Goal: Task Accomplishment & Management: Use online tool/utility

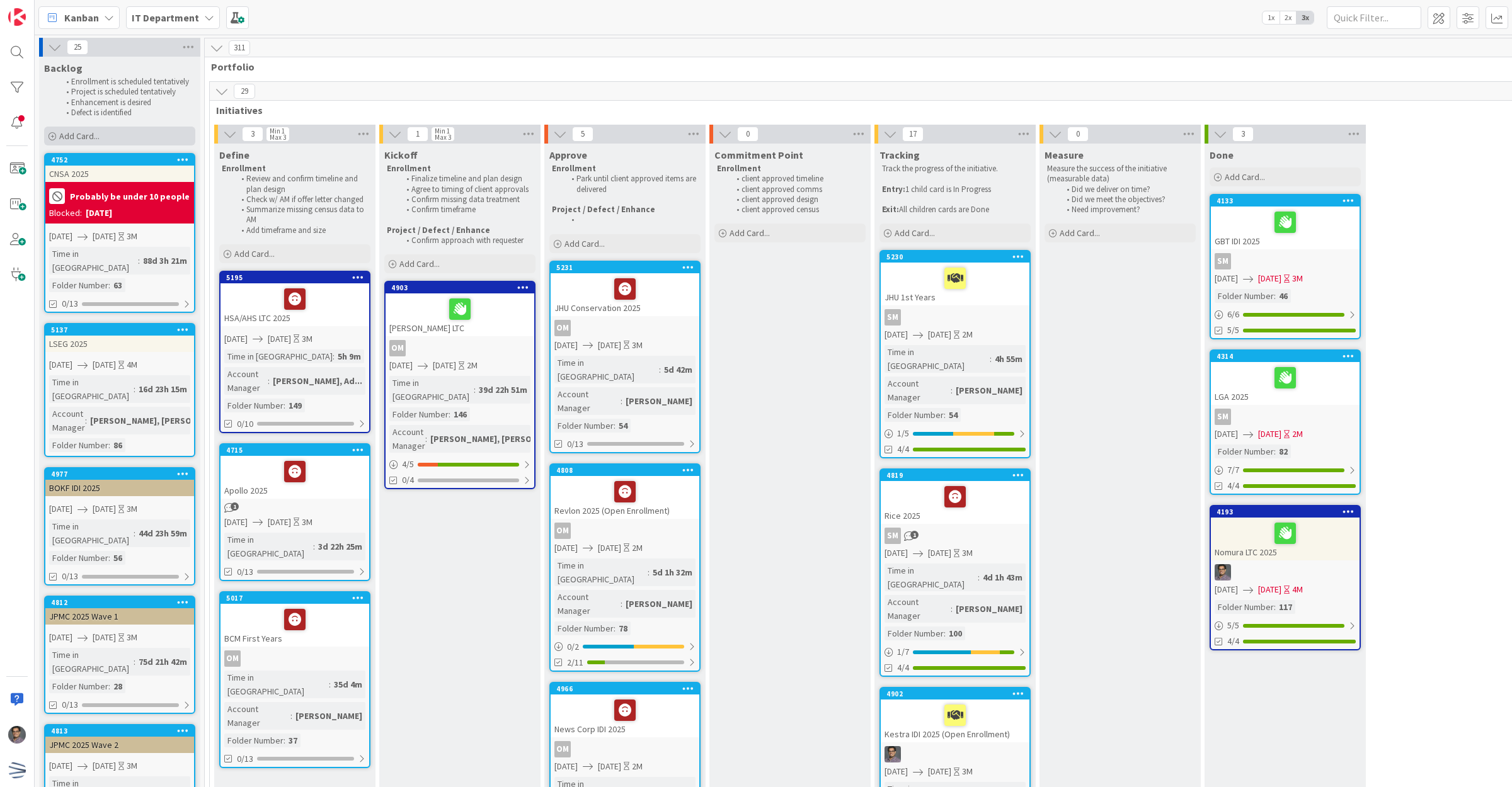
click at [114, 142] on div "Add Card..." at bounding box center [120, 136] width 151 height 19
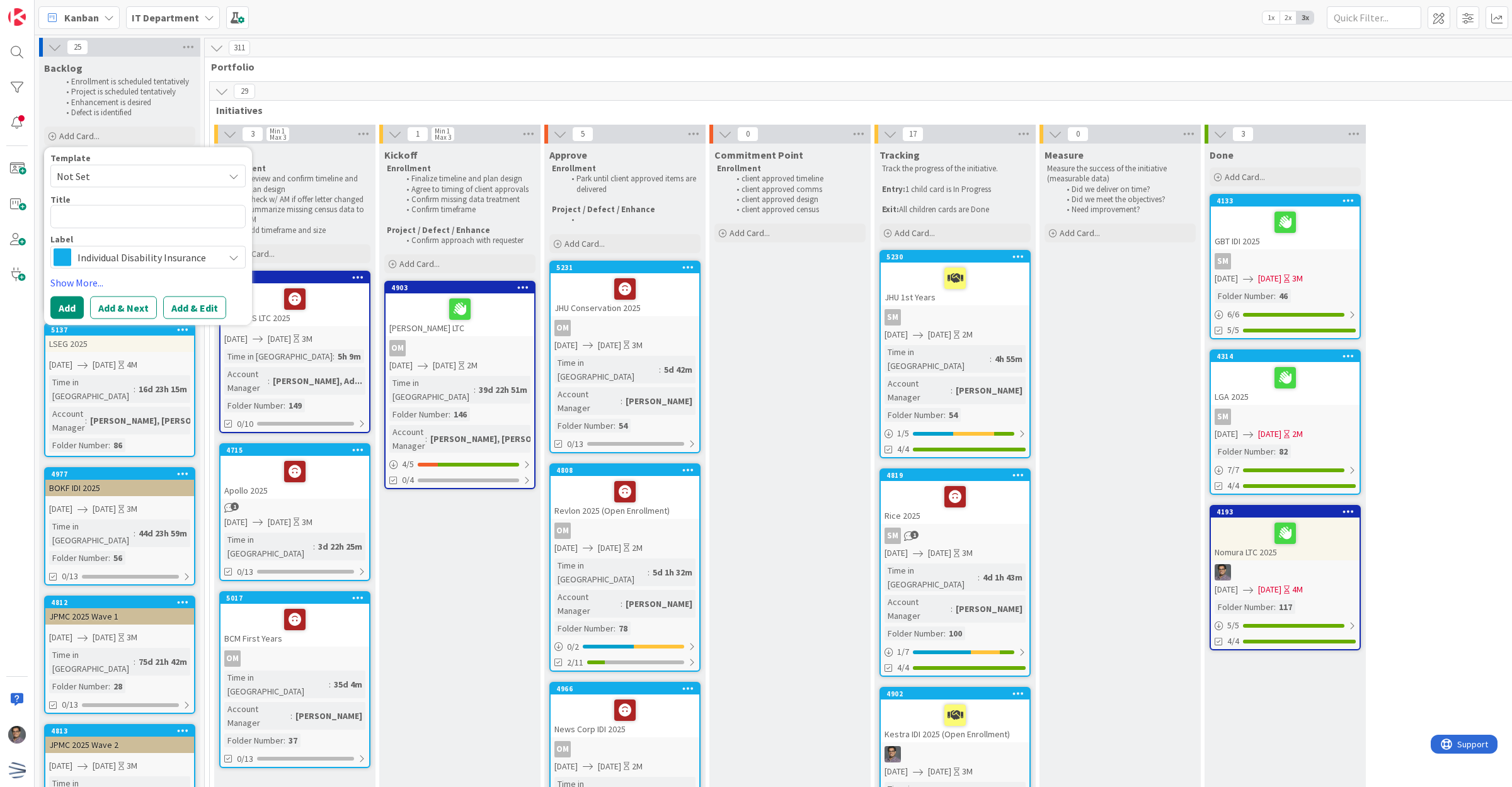
type textarea "A"
type textarea "x"
type textarea "An"
type textarea "x"
type textarea "Ank"
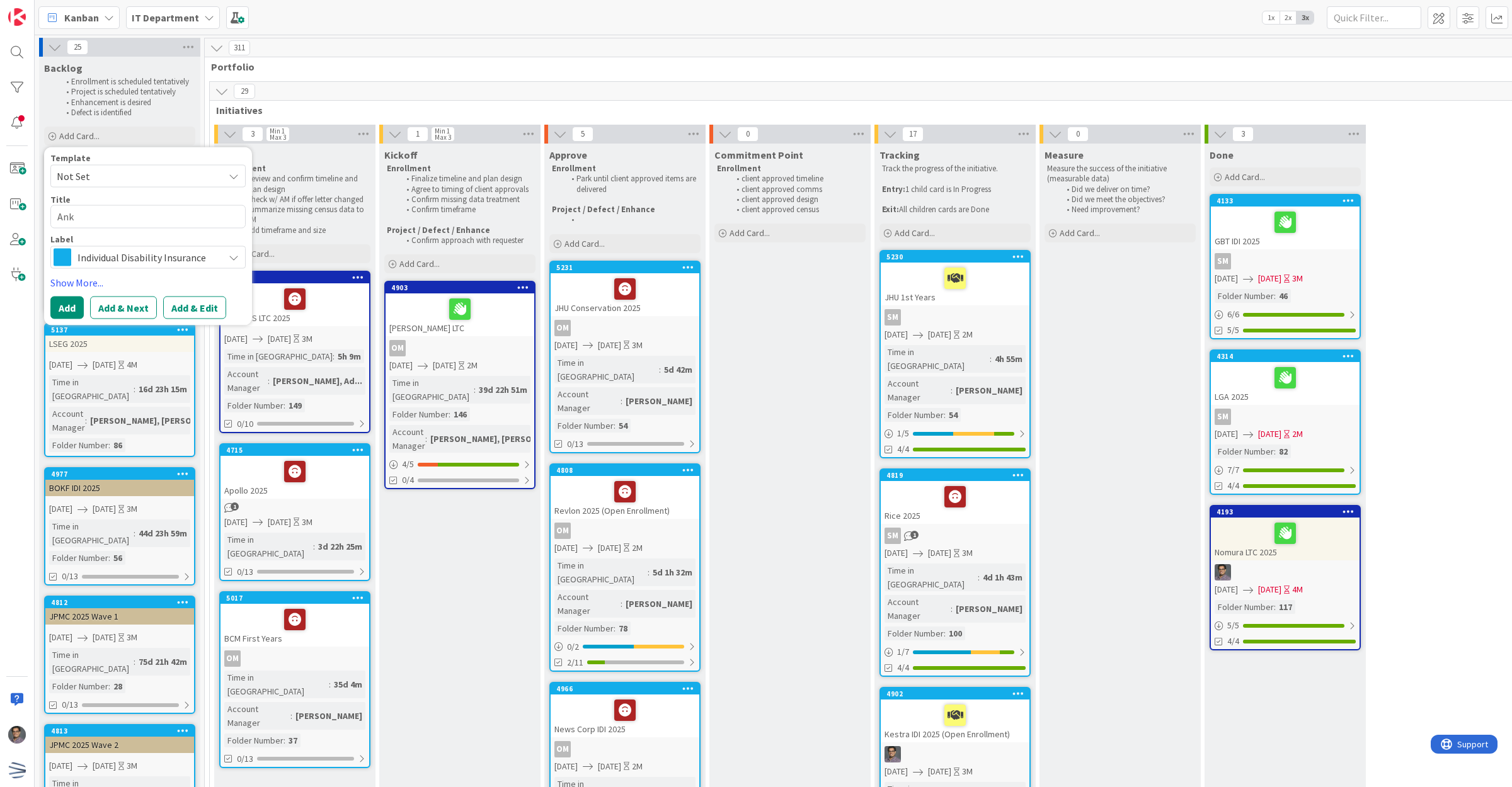
type textarea "x"
type textarea "Anku"
type textarea "x"
type textarea "Ankur"
type textarea "x"
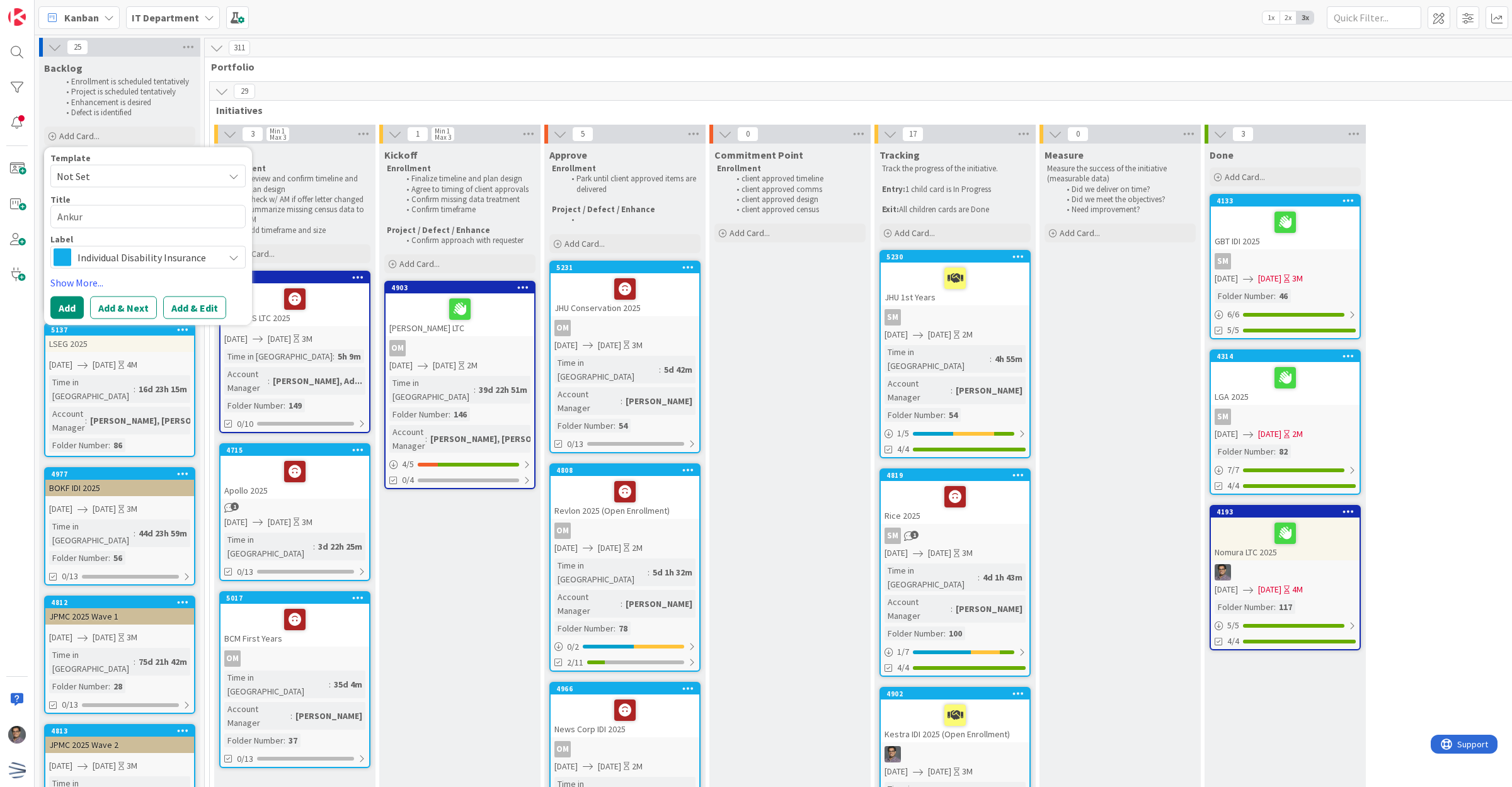
type textarea "Ankura"
type textarea "x"
type textarea "Ankura"
type textarea "x"
type textarea "Ankura"
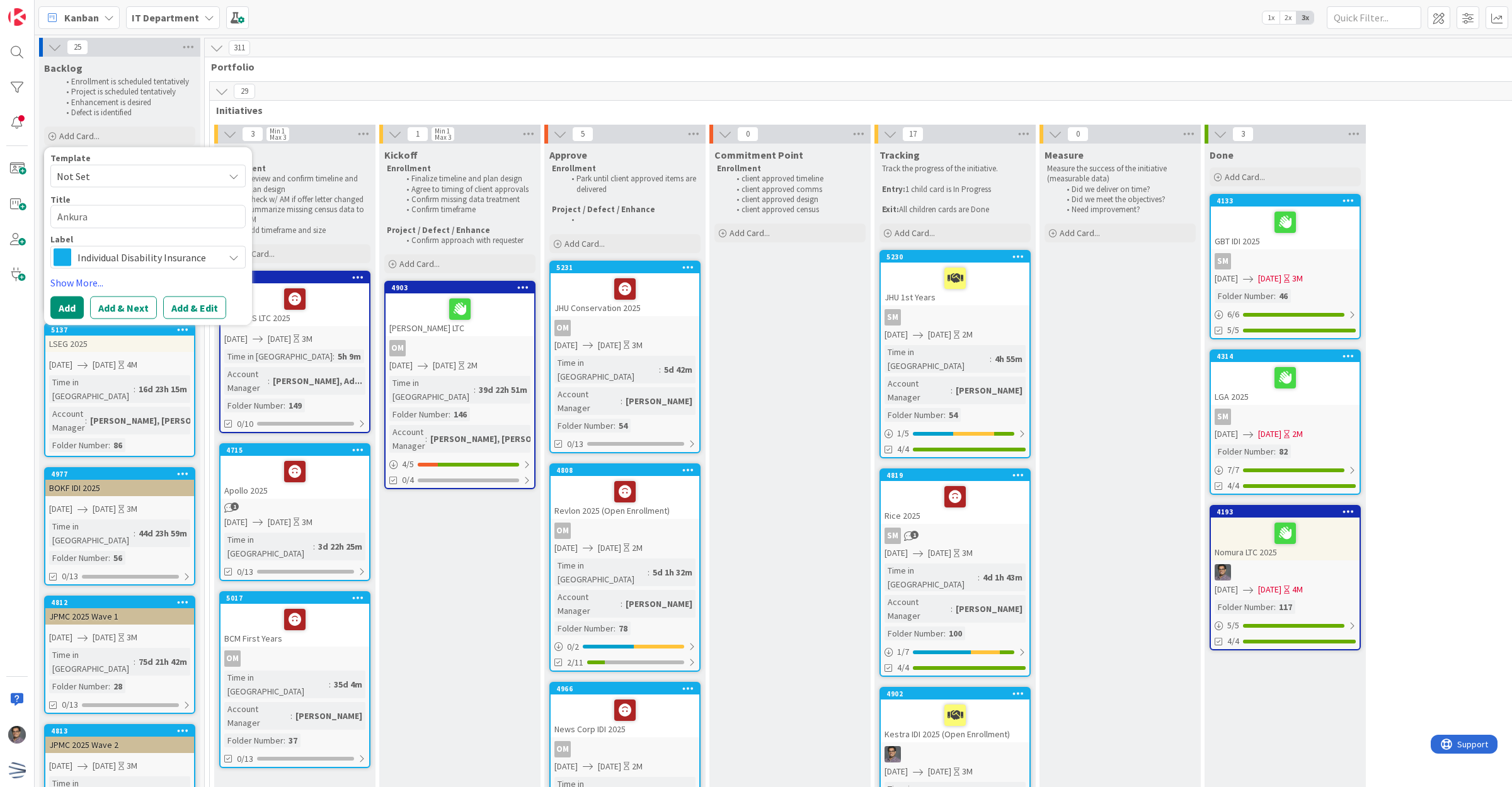
type textarea "x"
type textarea "Ankura"
type textarea "x"
type textarea "Ankura"
type textarea "x"
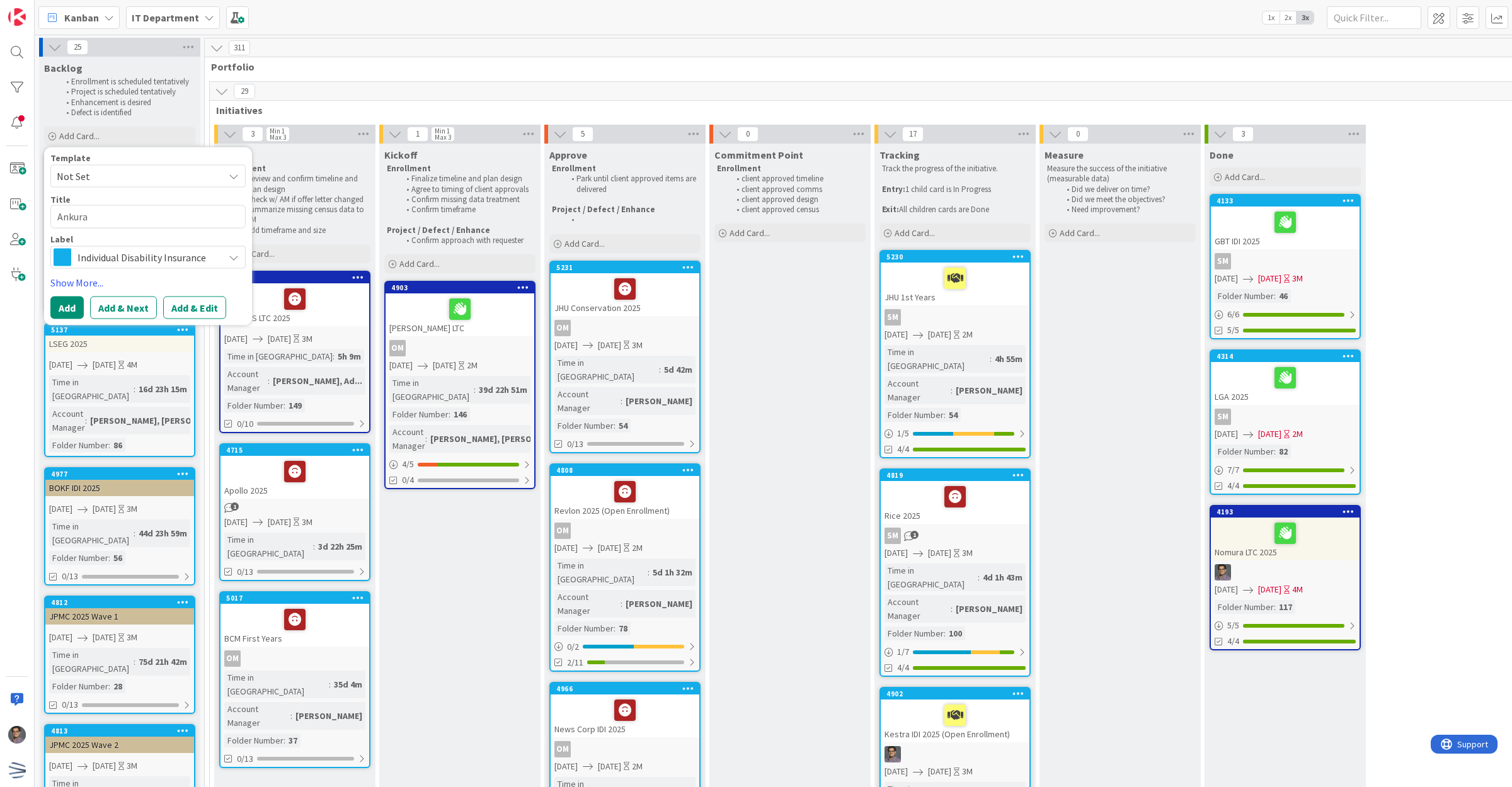
type textarea "Ankura"
type textarea "x"
type textarea "Ankura"
type textarea "x"
type textarea "Ankura"
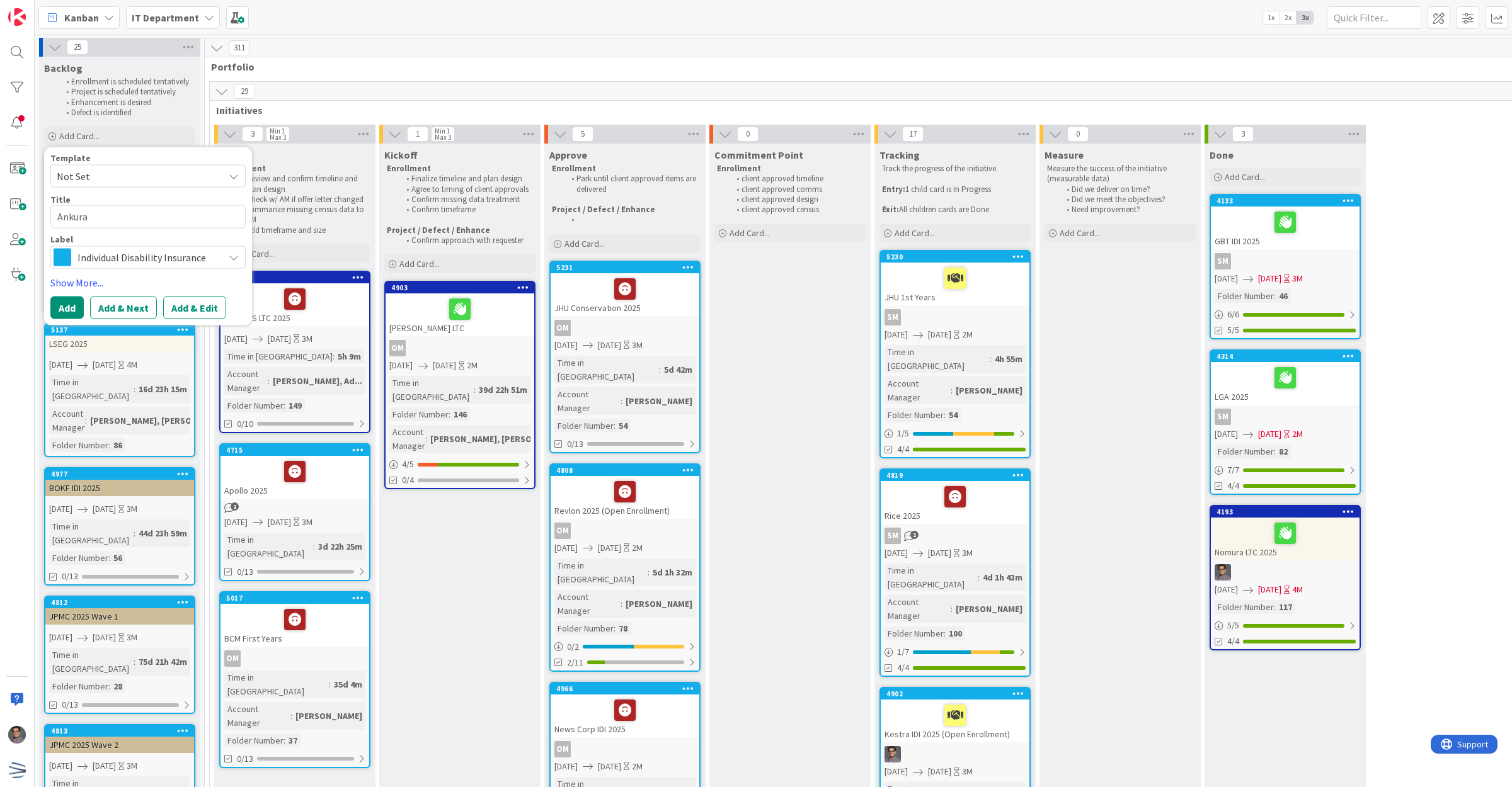
type textarea "x"
type textarea "Ankura"
type textarea "x"
type textarea "Ankura"
type textarea "x"
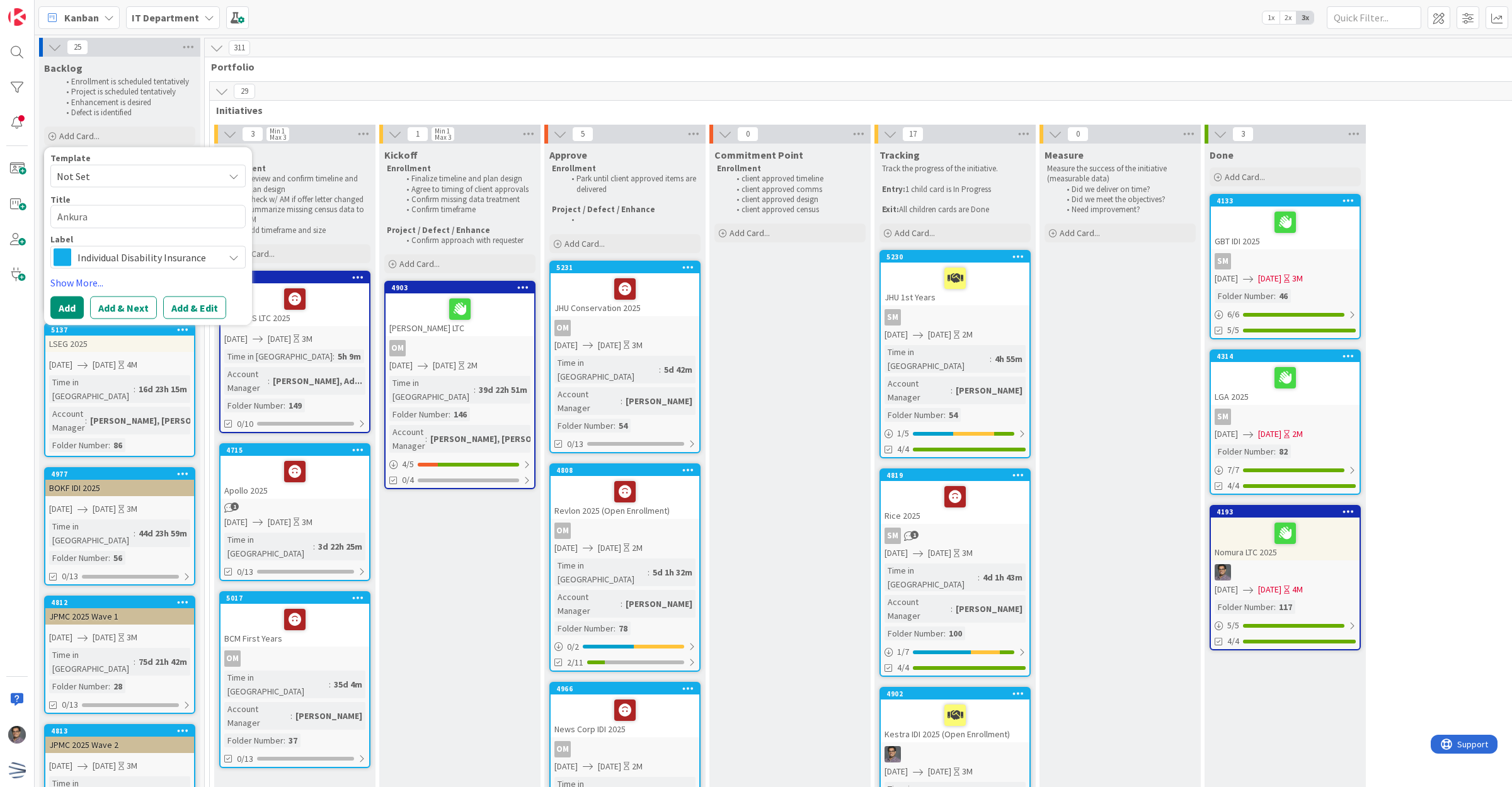
type textarea "Ankura"
type textarea "x"
type textarea "Ankura"
type textarea "x"
type textarea "Ankura l"
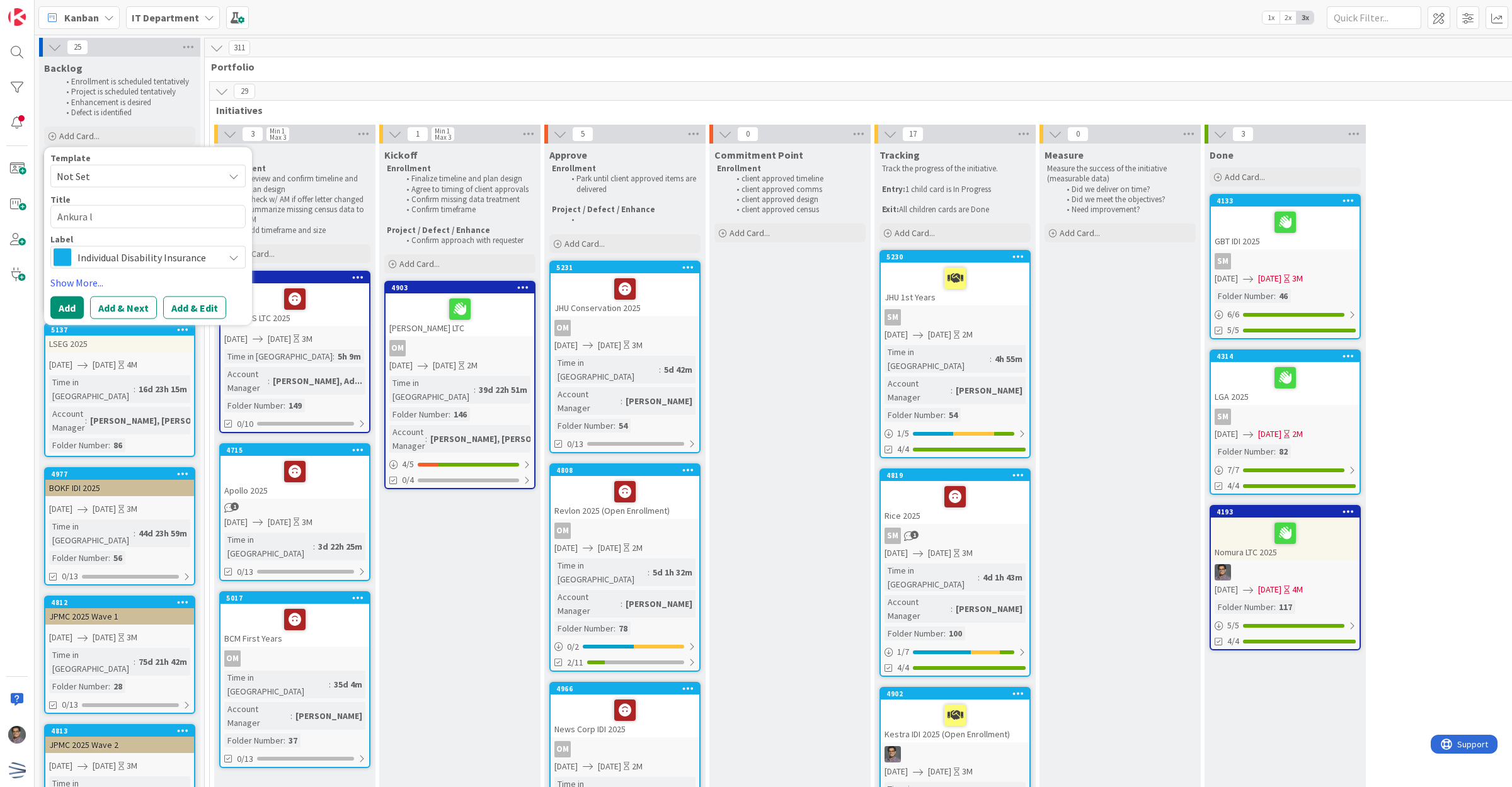
type textarea "x"
type textarea "Ankura lL"
type textarea "x"
type textarea "Ankura lLT"
type textarea "x"
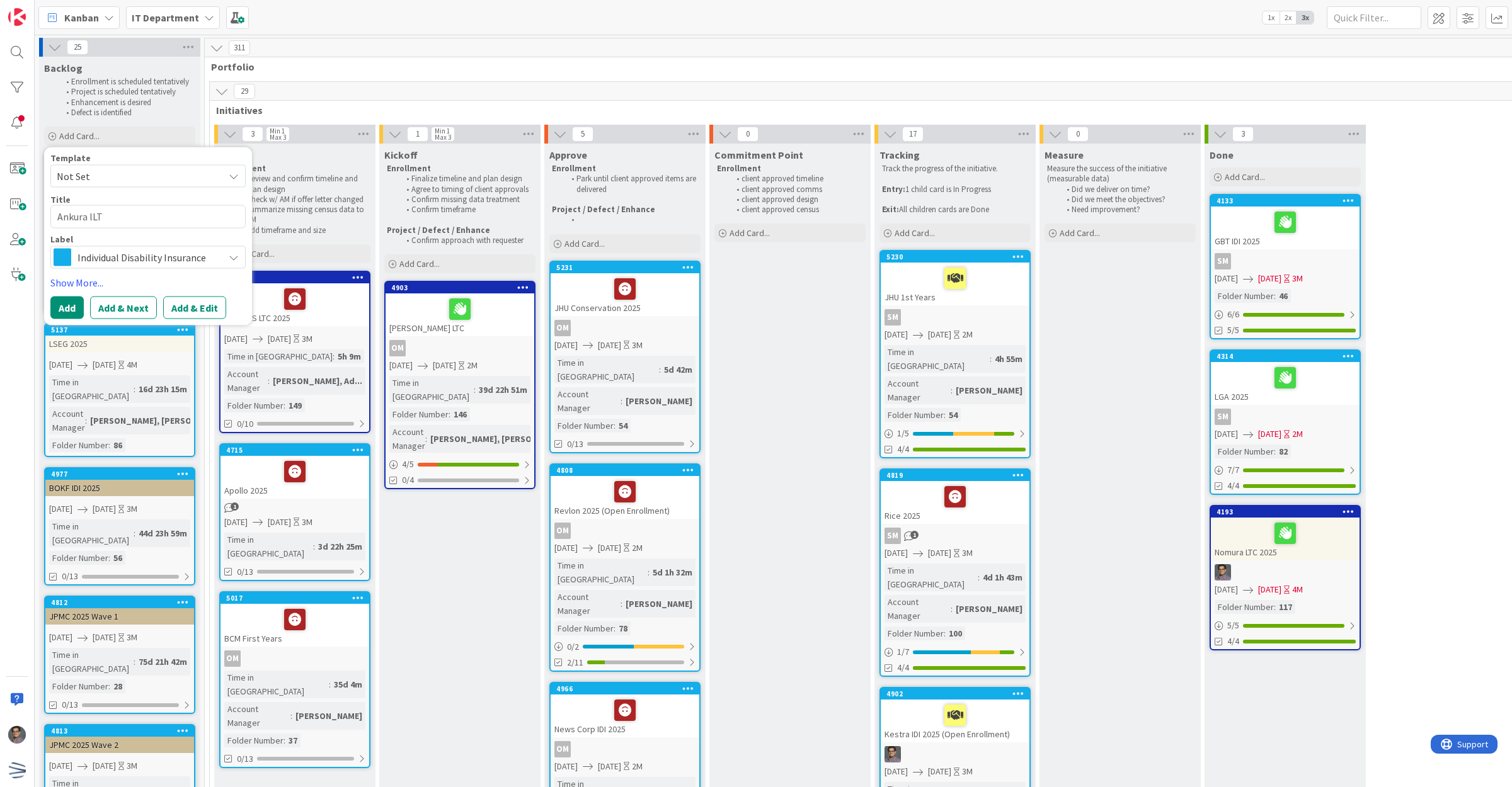
type textarea "Ankura lLTC"
type textarea "x"
type textarea "Ankura lLTC"
type textarea "x"
type textarea "Ankura lLTC"
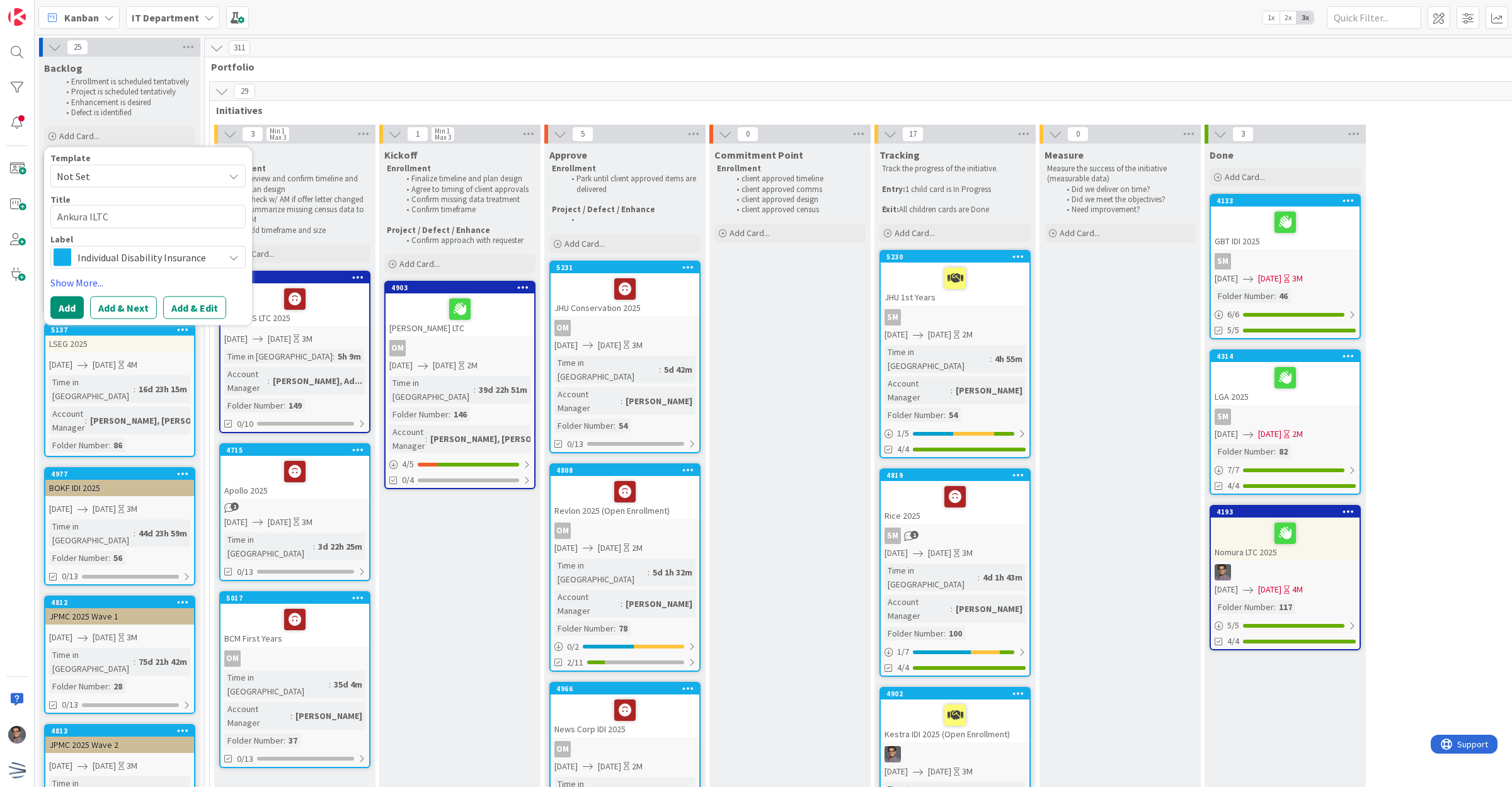
type textarea "x"
type textarea "Ankura lLTC"
type textarea "x"
type textarea "Ankura lLTC"
type textarea "x"
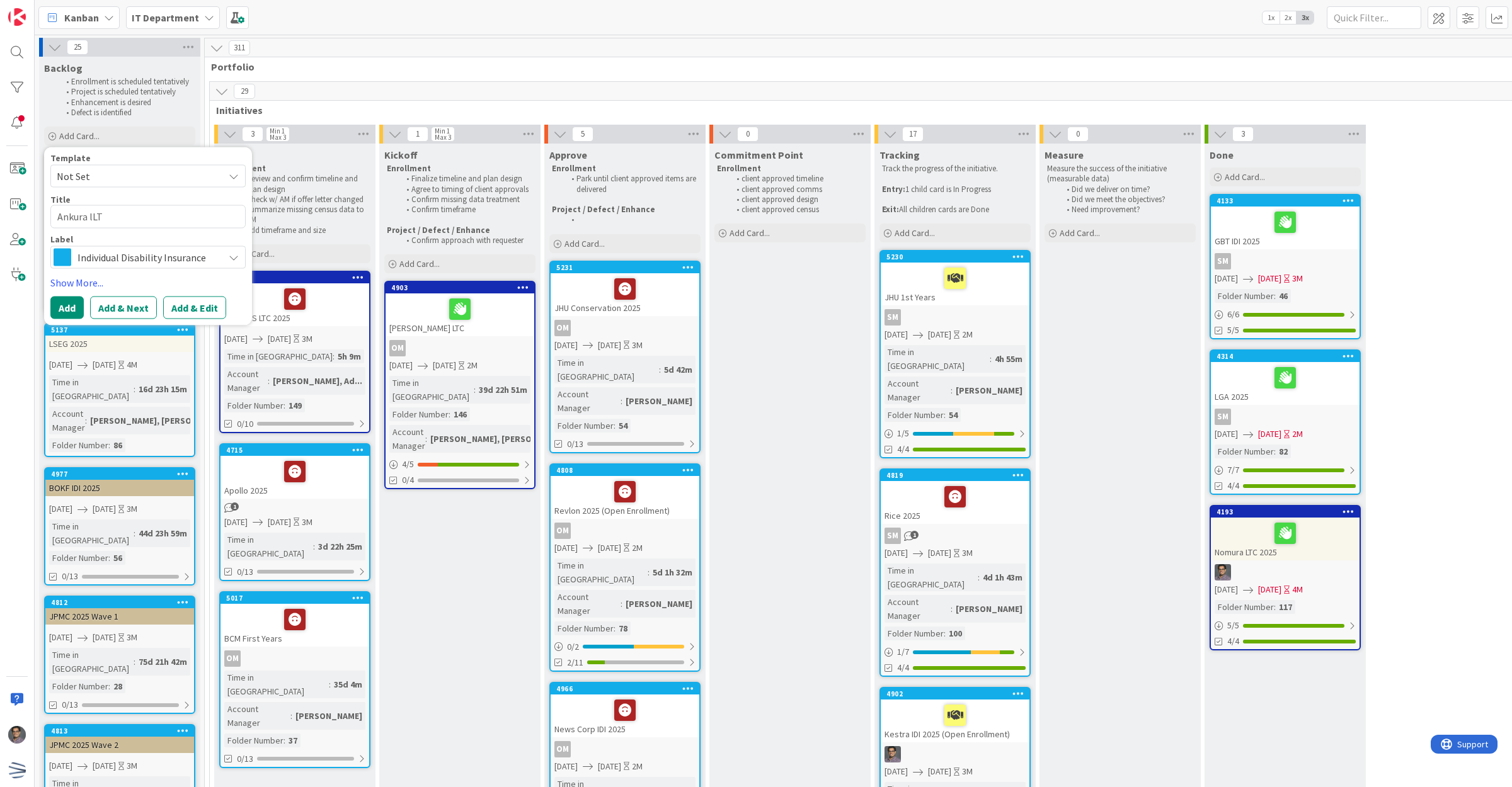
type textarea "Ankura lL"
type textarea "x"
type textarea "Ankura l"
type textarea "x"
type textarea "Ankura"
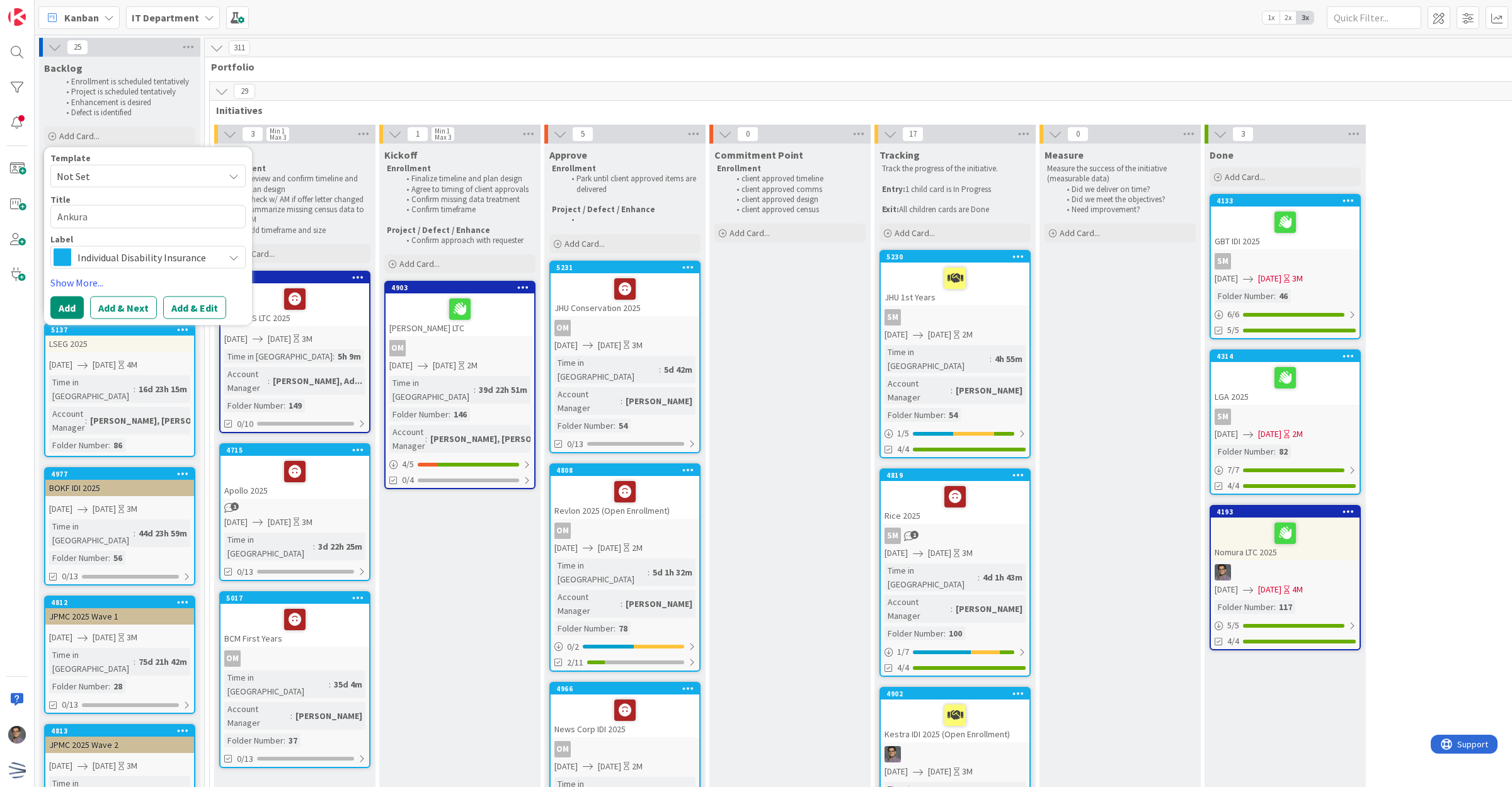
type textarea "x"
type textarea "Ankura L"
type textarea "x"
type textarea "Ankura LT"
type textarea "x"
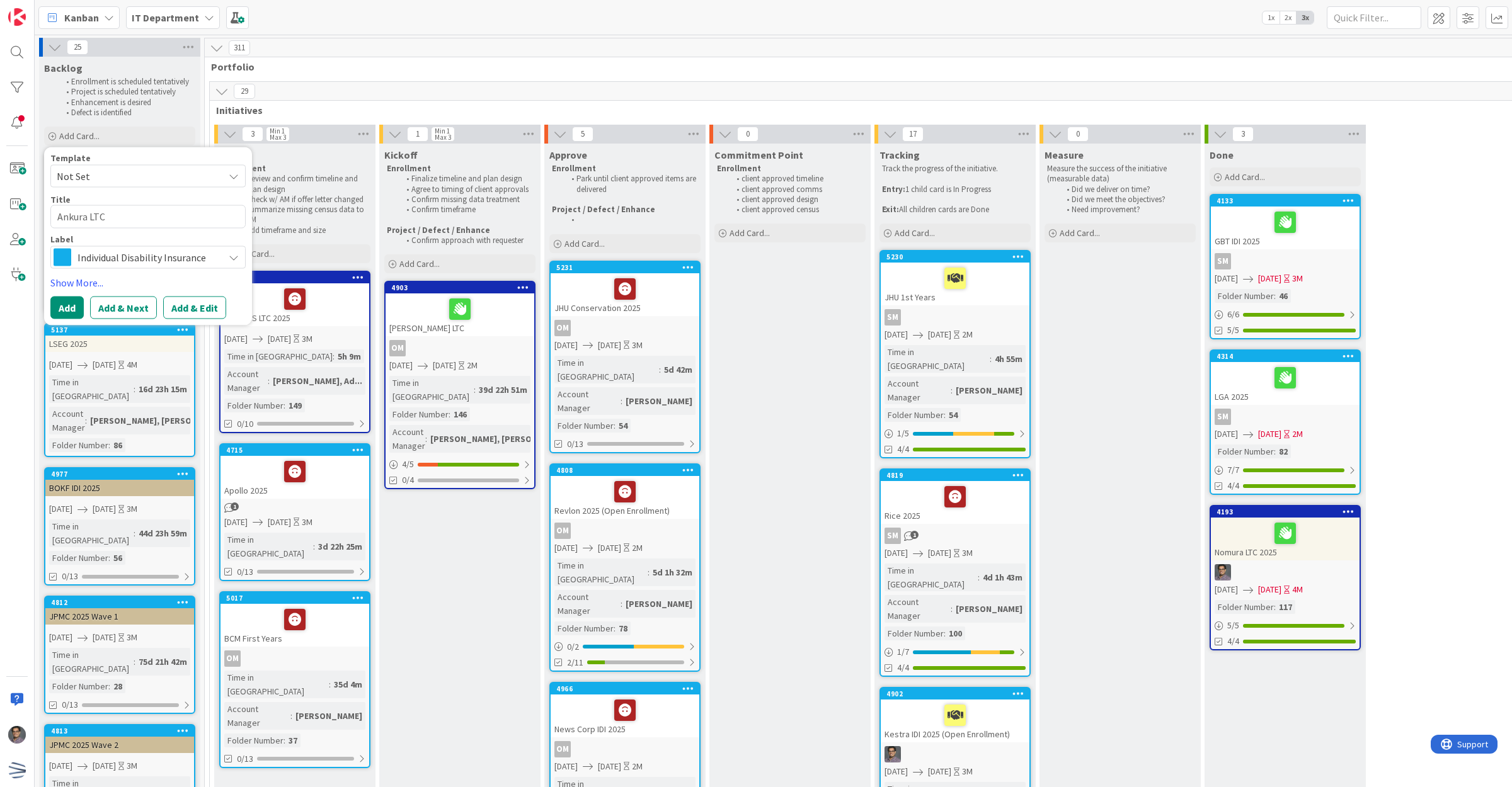
type textarea "Ankura LTC"
type textarea "x"
type textarea "Ankura LTC"
click at [154, 260] on span "Individual Disability Insurance" at bounding box center [147, 256] width 140 height 17
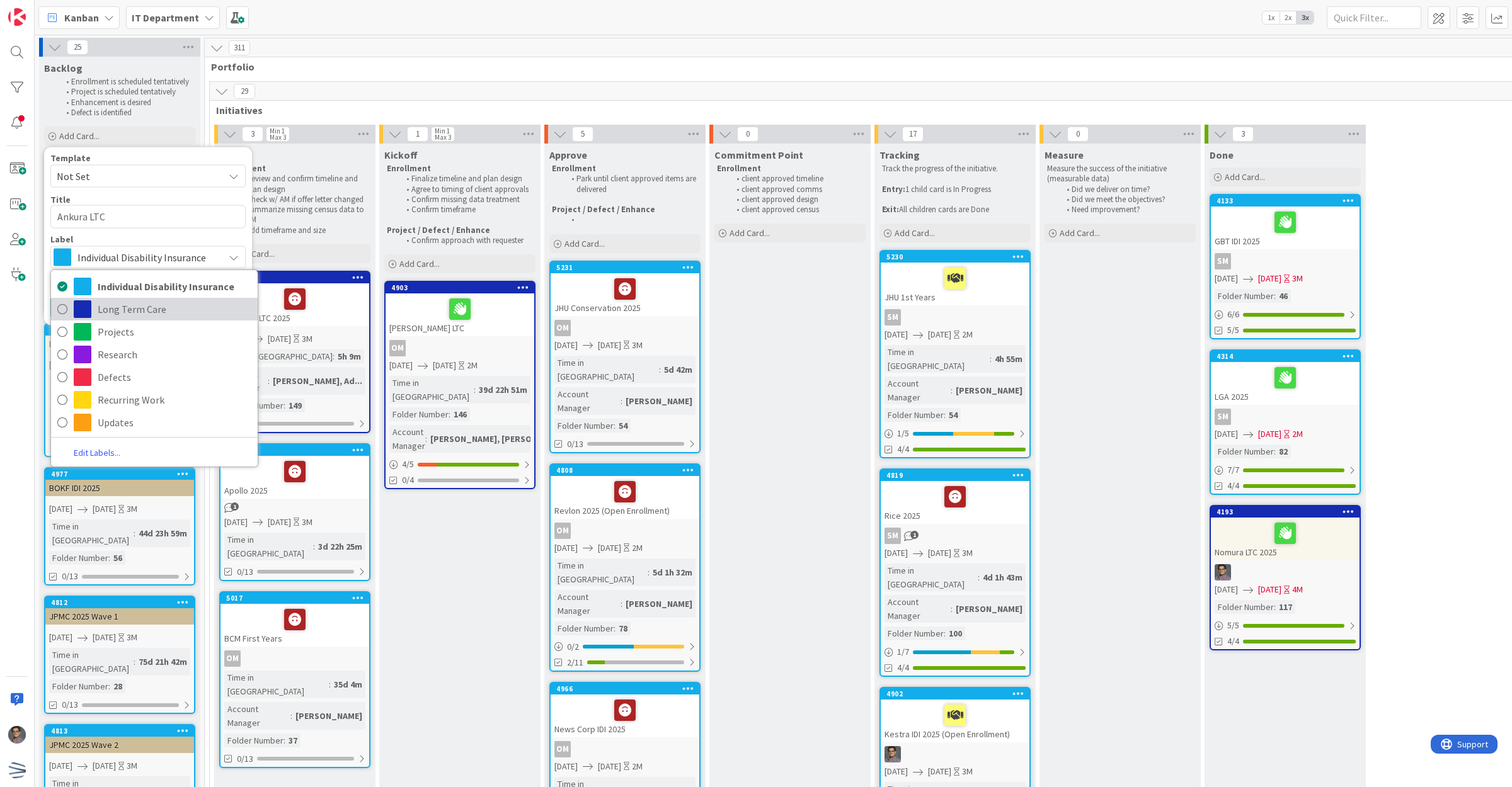
click at [142, 304] on span "Long Term Care" at bounding box center [174, 309] width 154 height 19
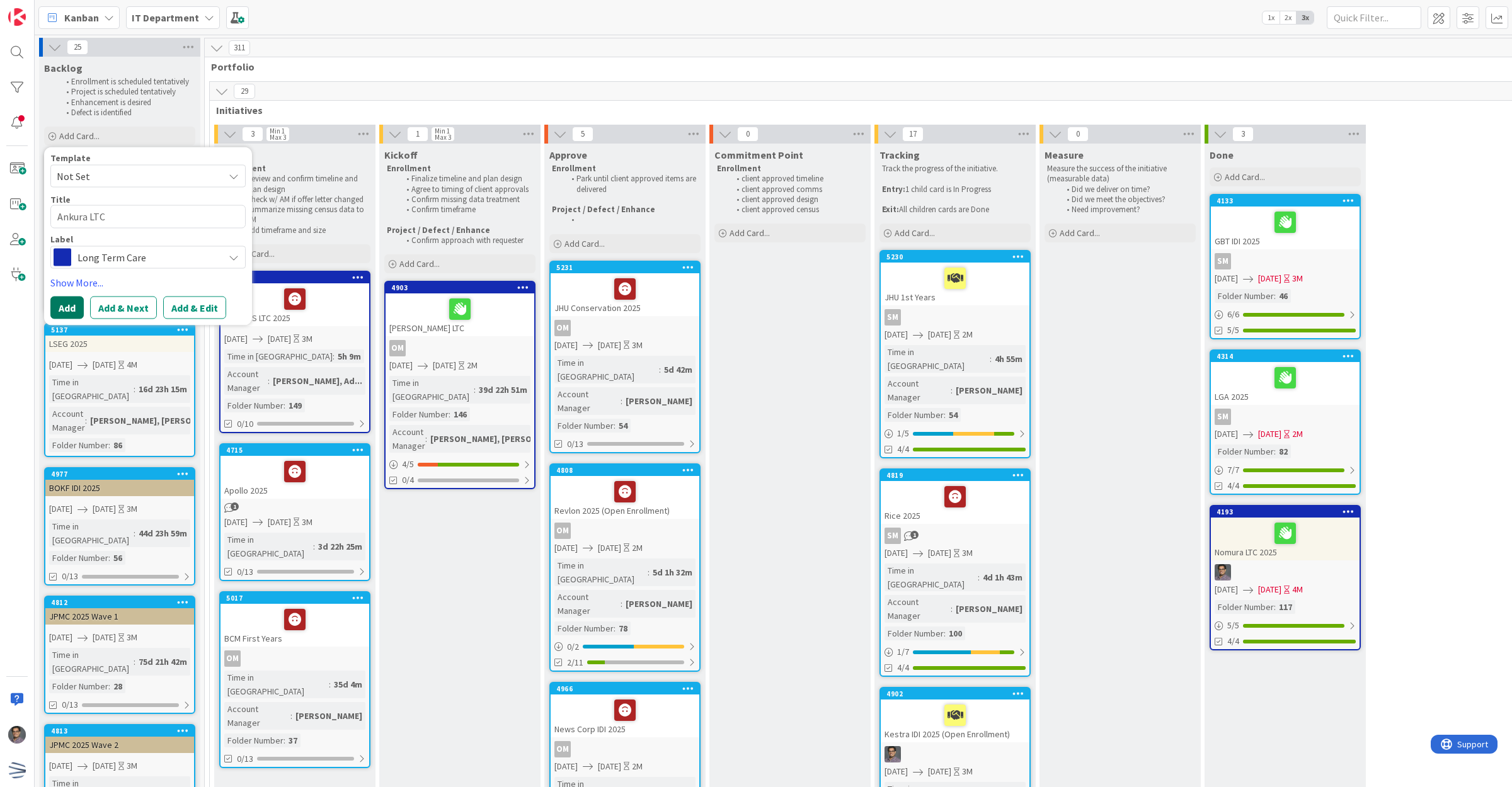
click at [73, 304] on button "Add" at bounding box center [67, 307] width 34 height 22
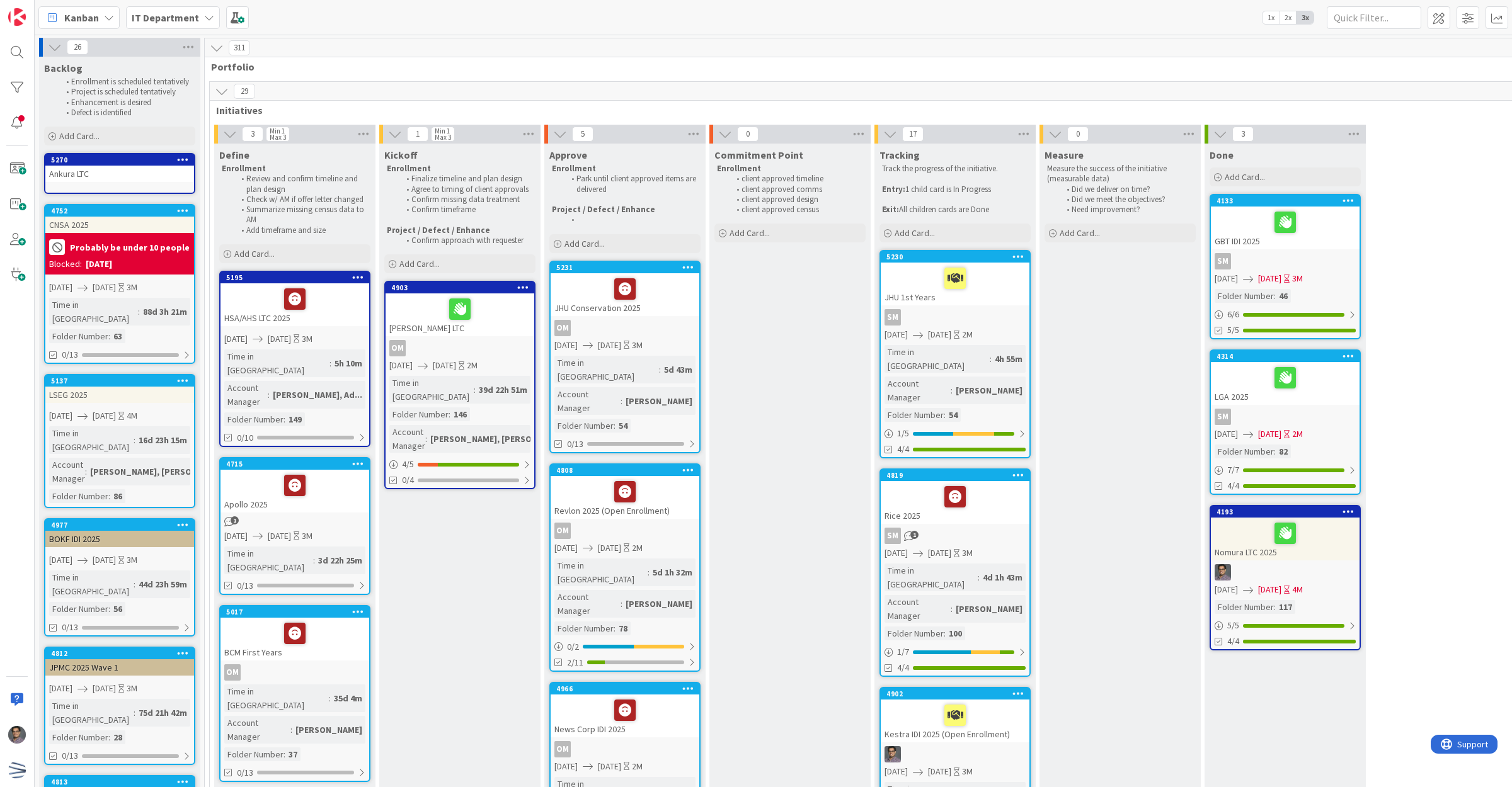
click at [123, 171] on div "Ankura LTC" at bounding box center [120, 174] width 149 height 16
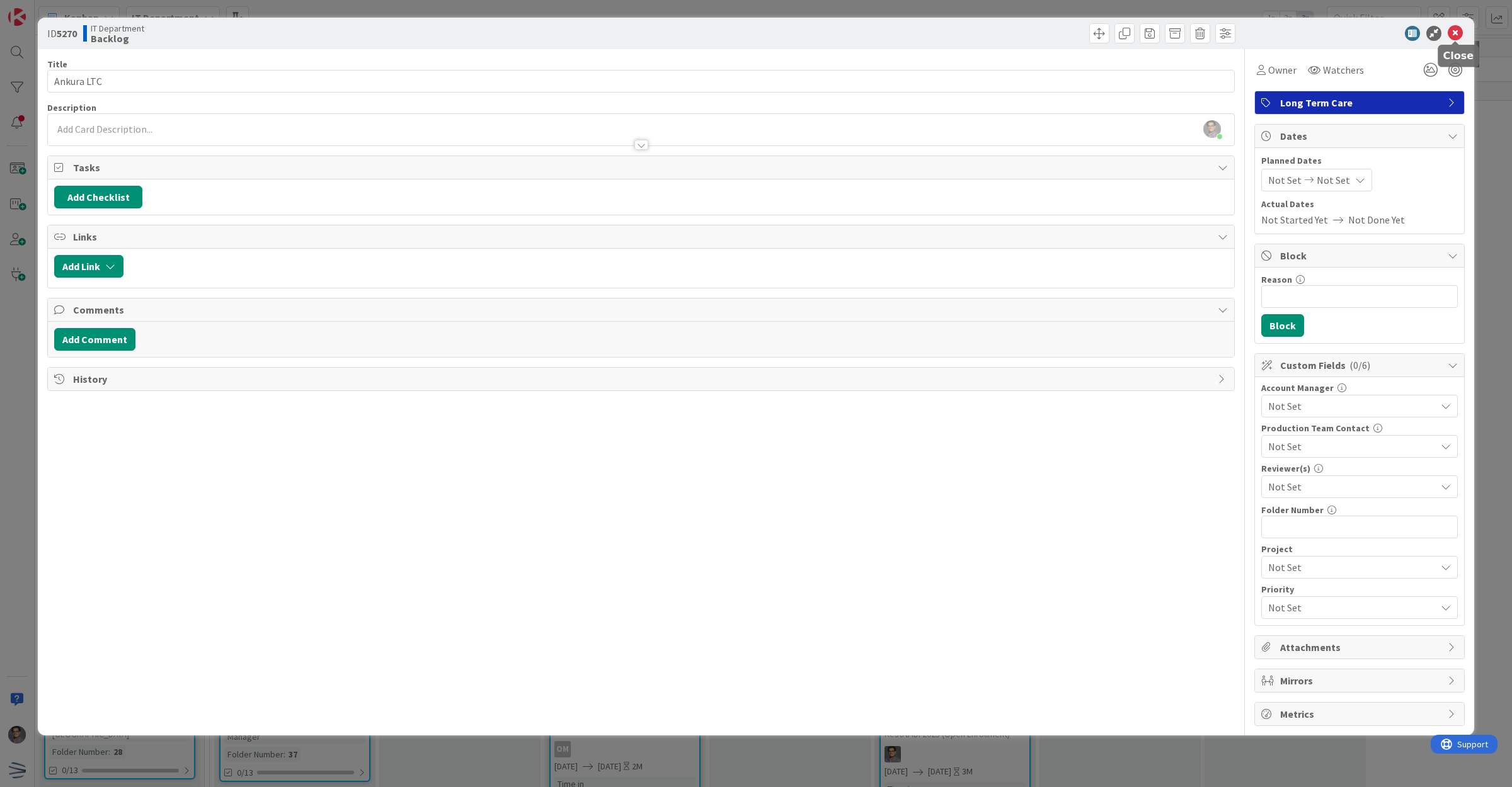
click at [1456, 34] on icon at bounding box center [1455, 34] width 15 height 15
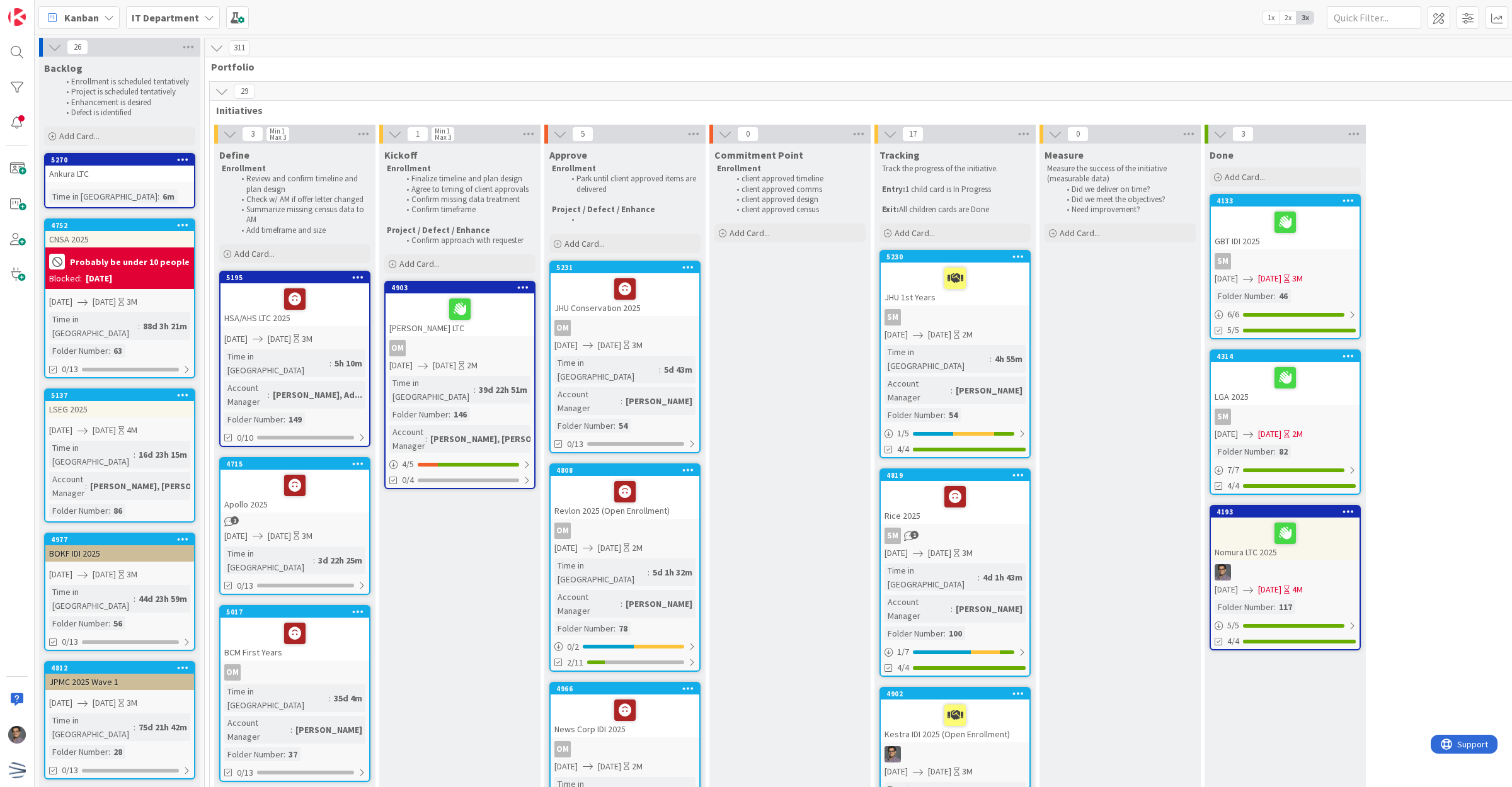
click at [180, 158] on icon at bounding box center [183, 159] width 12 height 9
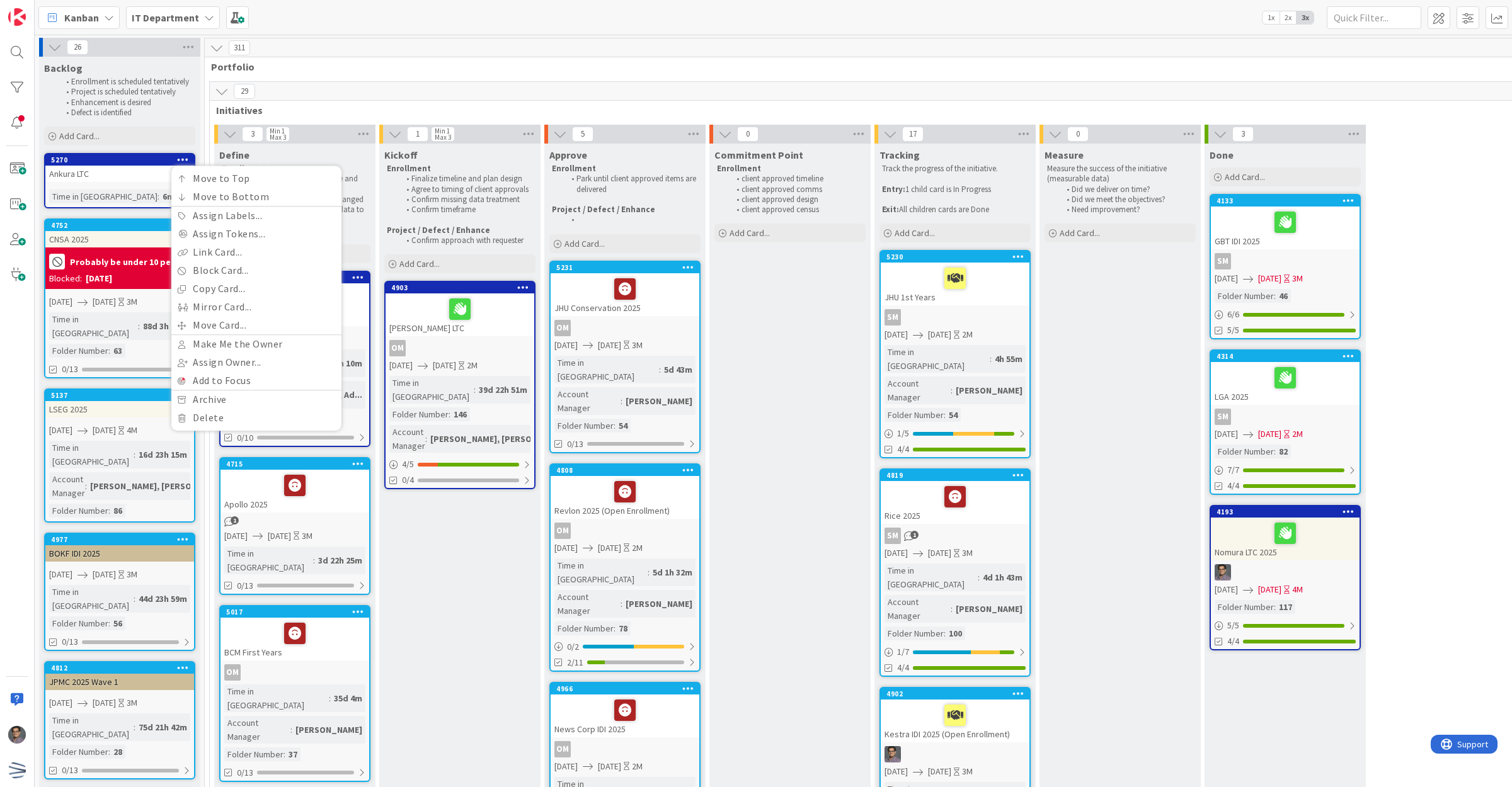
click at [102, 190] on div "Time in [GEOGRAPHIC_DATA]" at bounding box center [103, 196] width 108 height 14
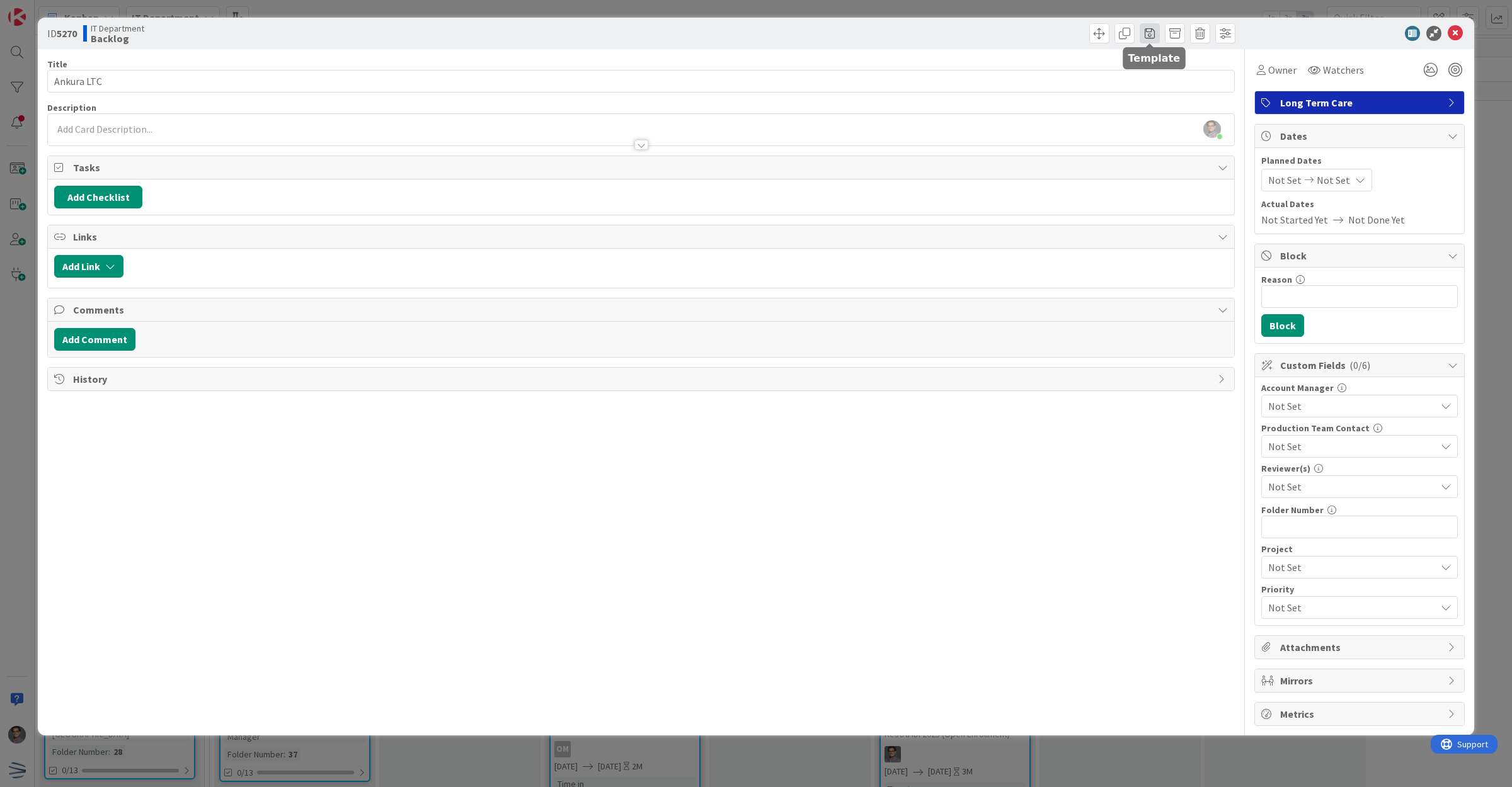
click at [1151, 36] on span at bounding box center [1149, 33] width 20 height 20
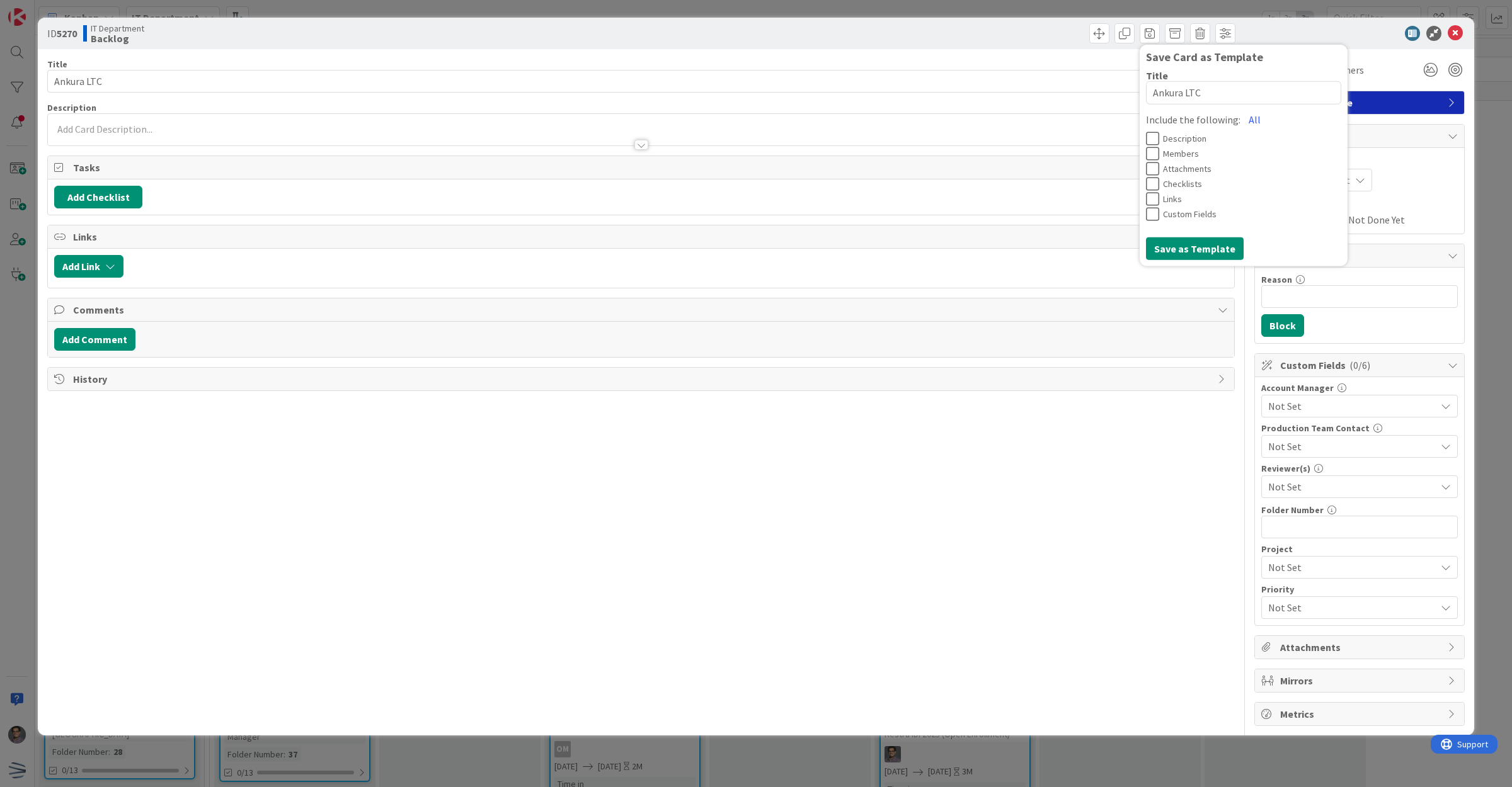
click at [812, 23] on div "Save Card as Template Title 10 / 128 Ankura LTC Include the following: All Desc…" at bounding box center [940, 33] width 591 height 20
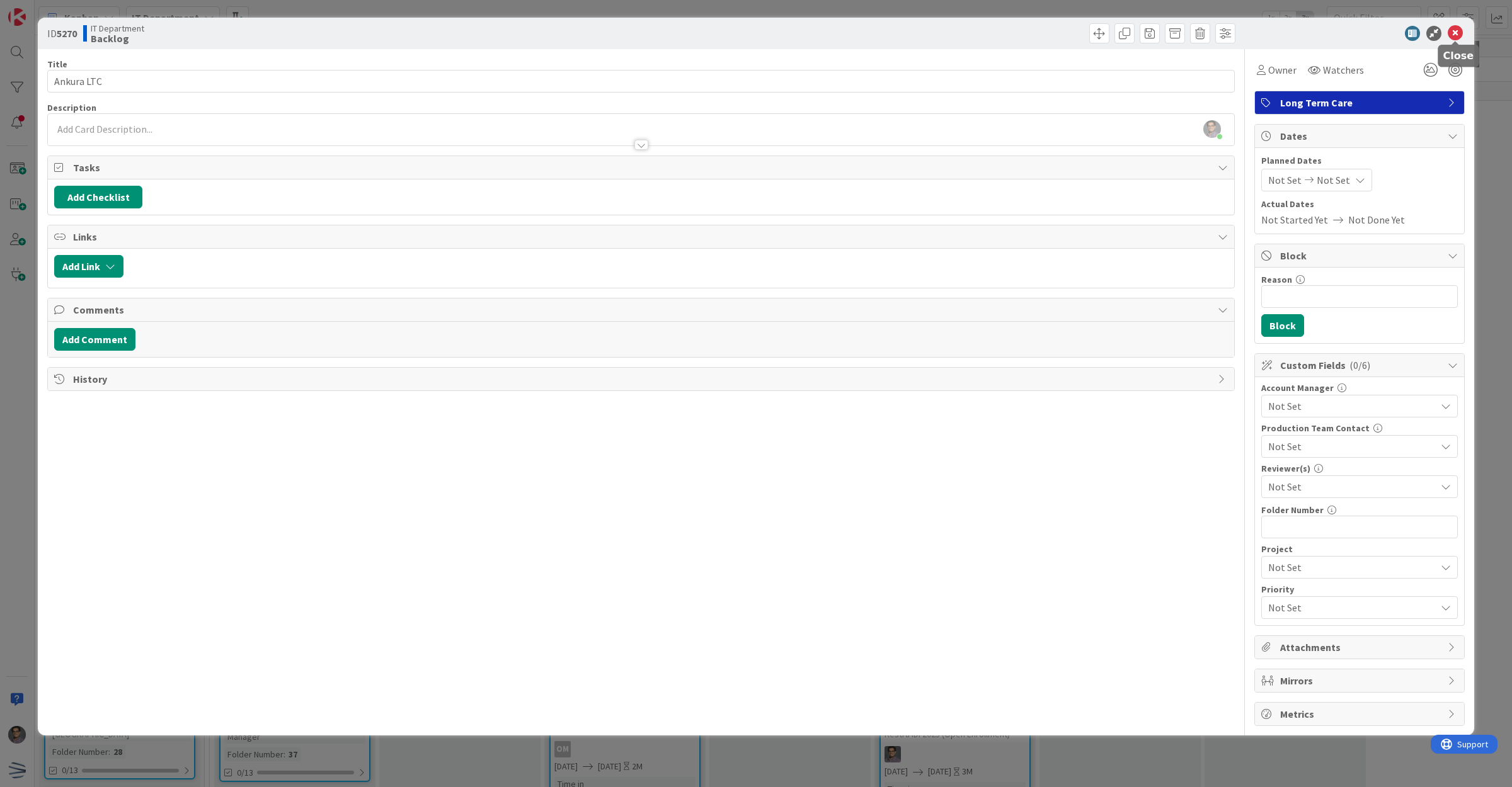
click at [1460, 36] on icon at bounding box center [1455, 34] width 15 height 15
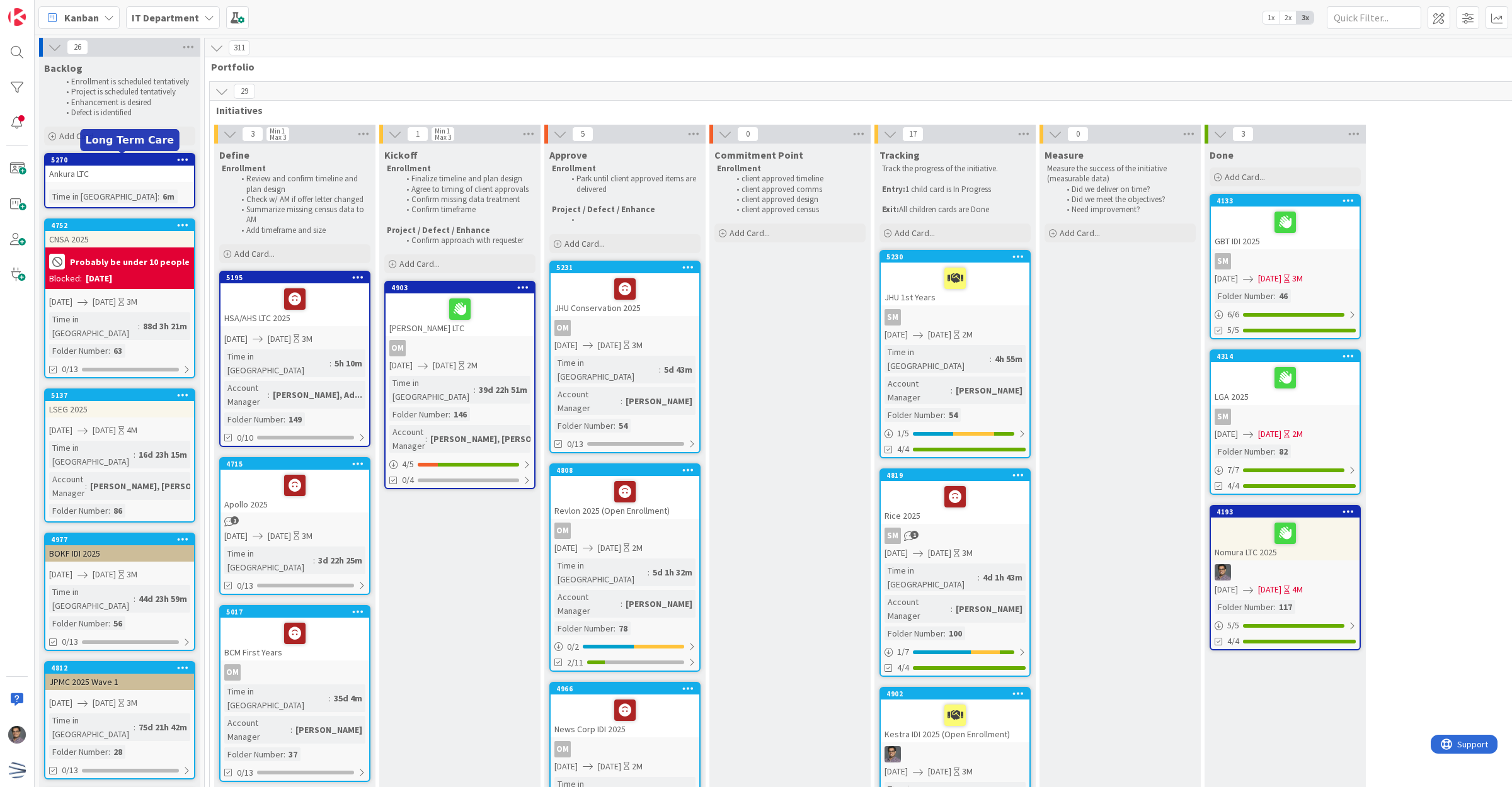
click at [177, 157] on icon at bounding box center [183, 159] width 12 height 9
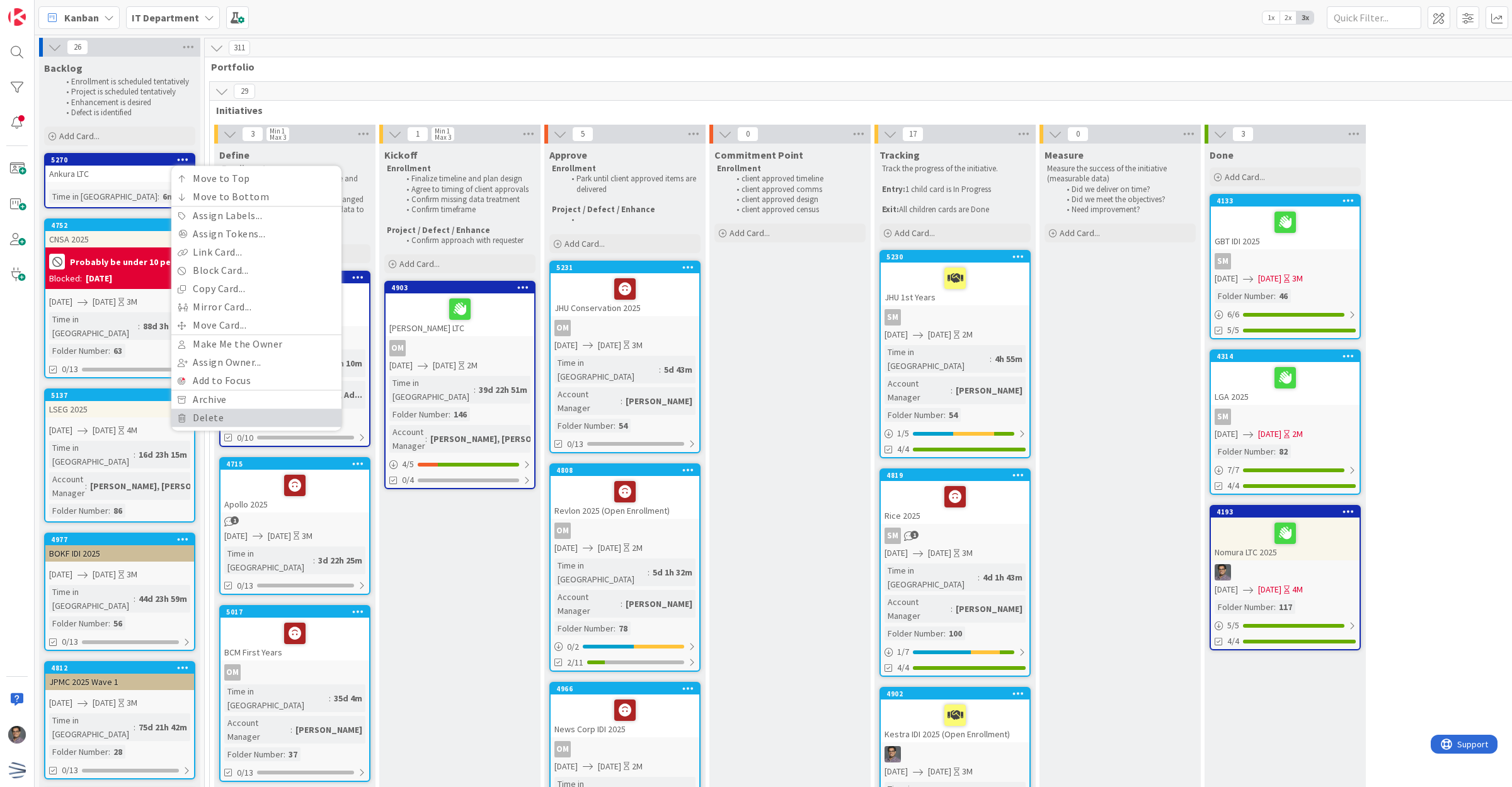
click at [264, 423] on link "Delete" at bounding box center [256, 417] width 170 height 18
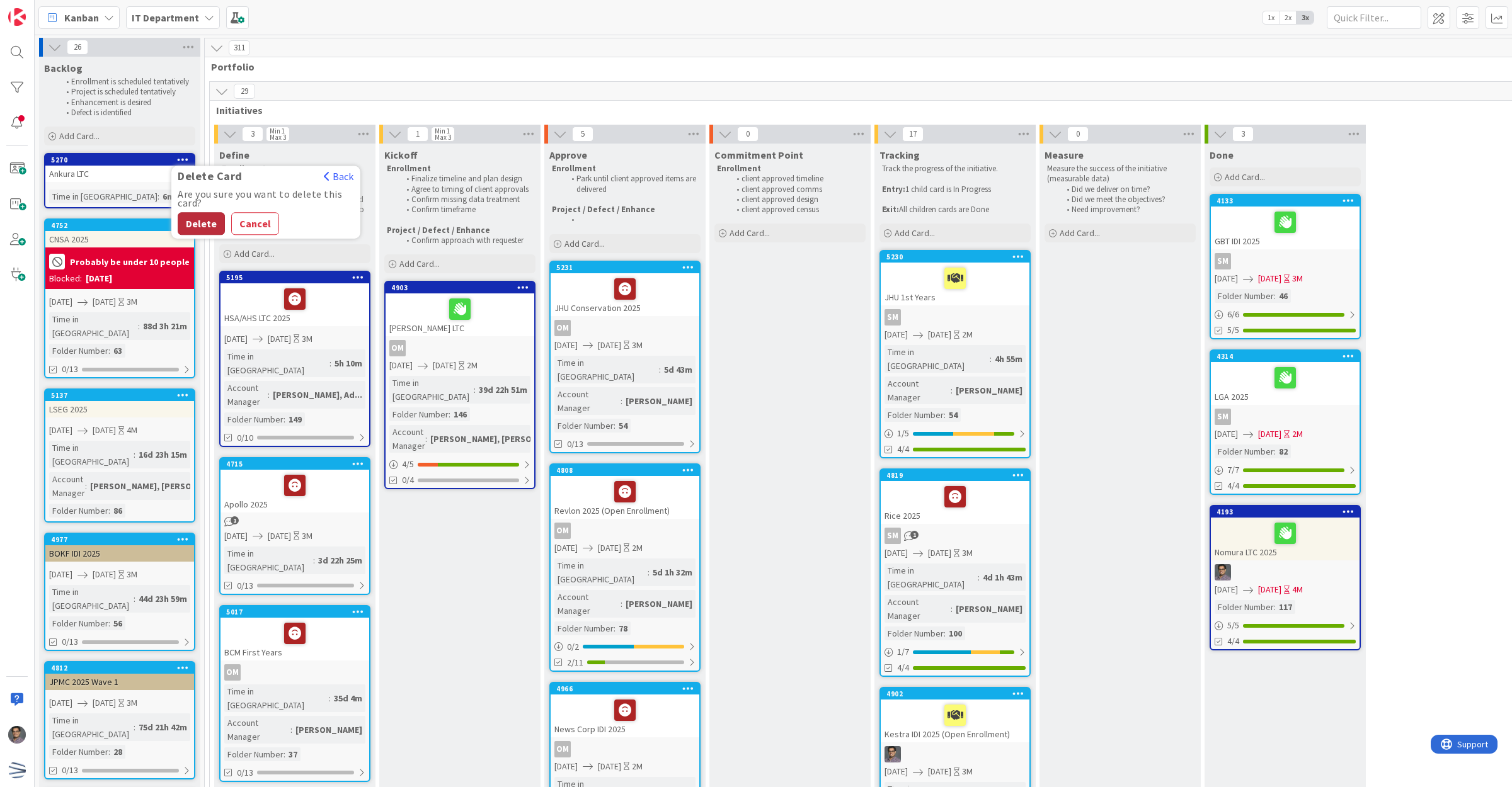
click at [211, 221] on button "Delete" at bounding box center [201, 224] width 47 height 22
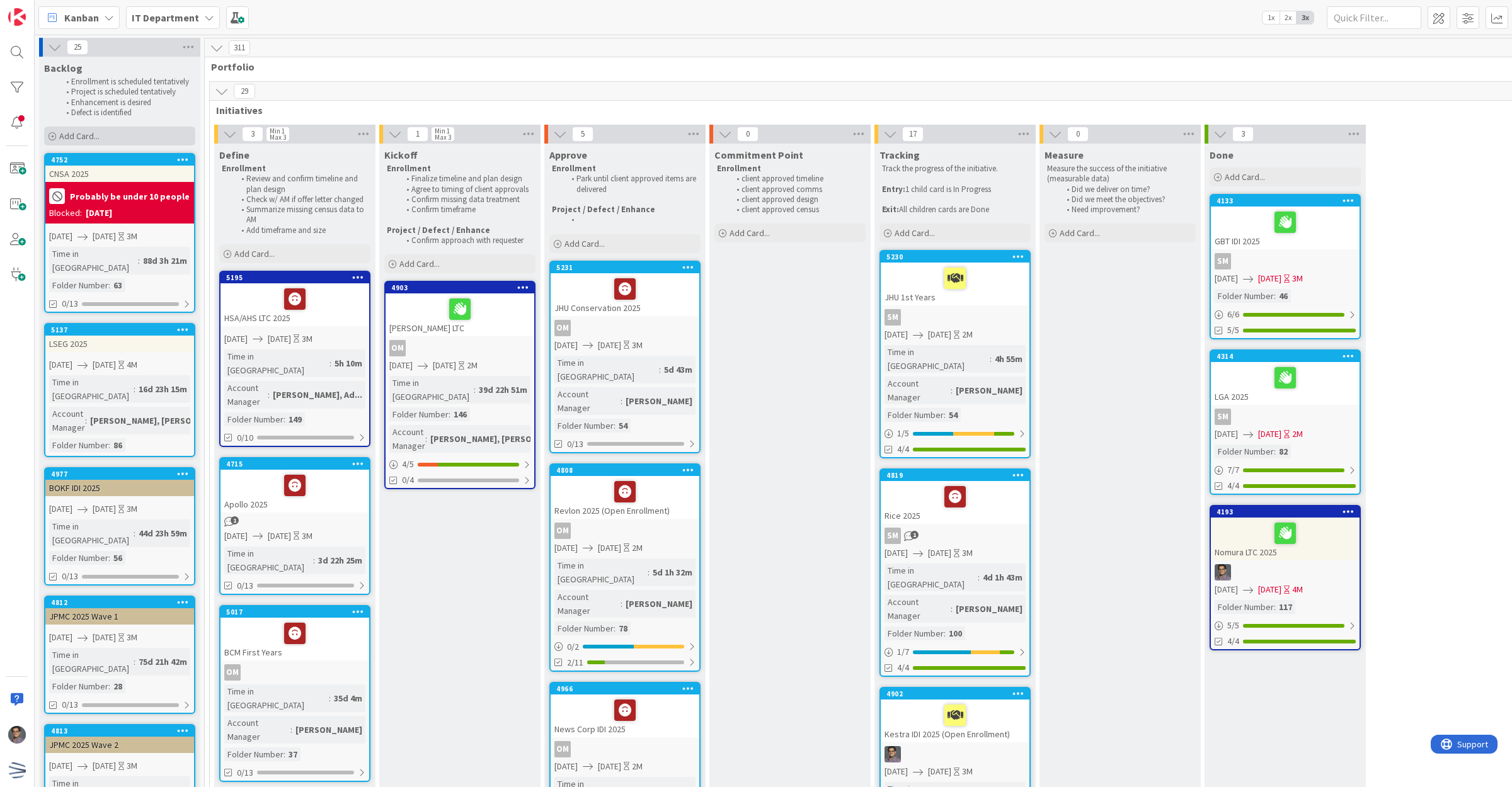
click at [88, 131] on span "Add Card..." at bounding box center [79, 136] width 40 height 11
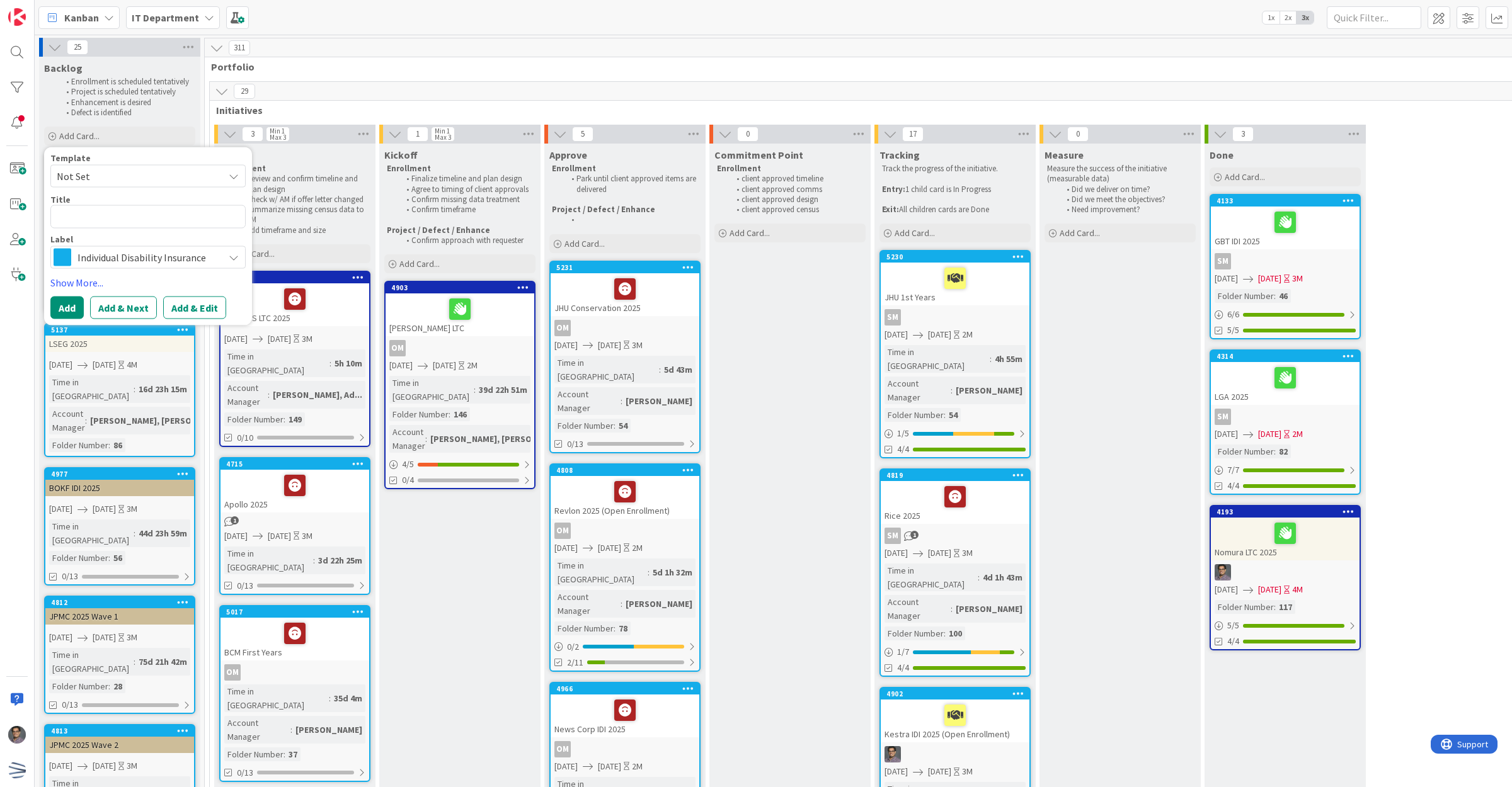
click at [118, 181] on span "Not Set" at bounding box center [135, 175] width 157 height 16
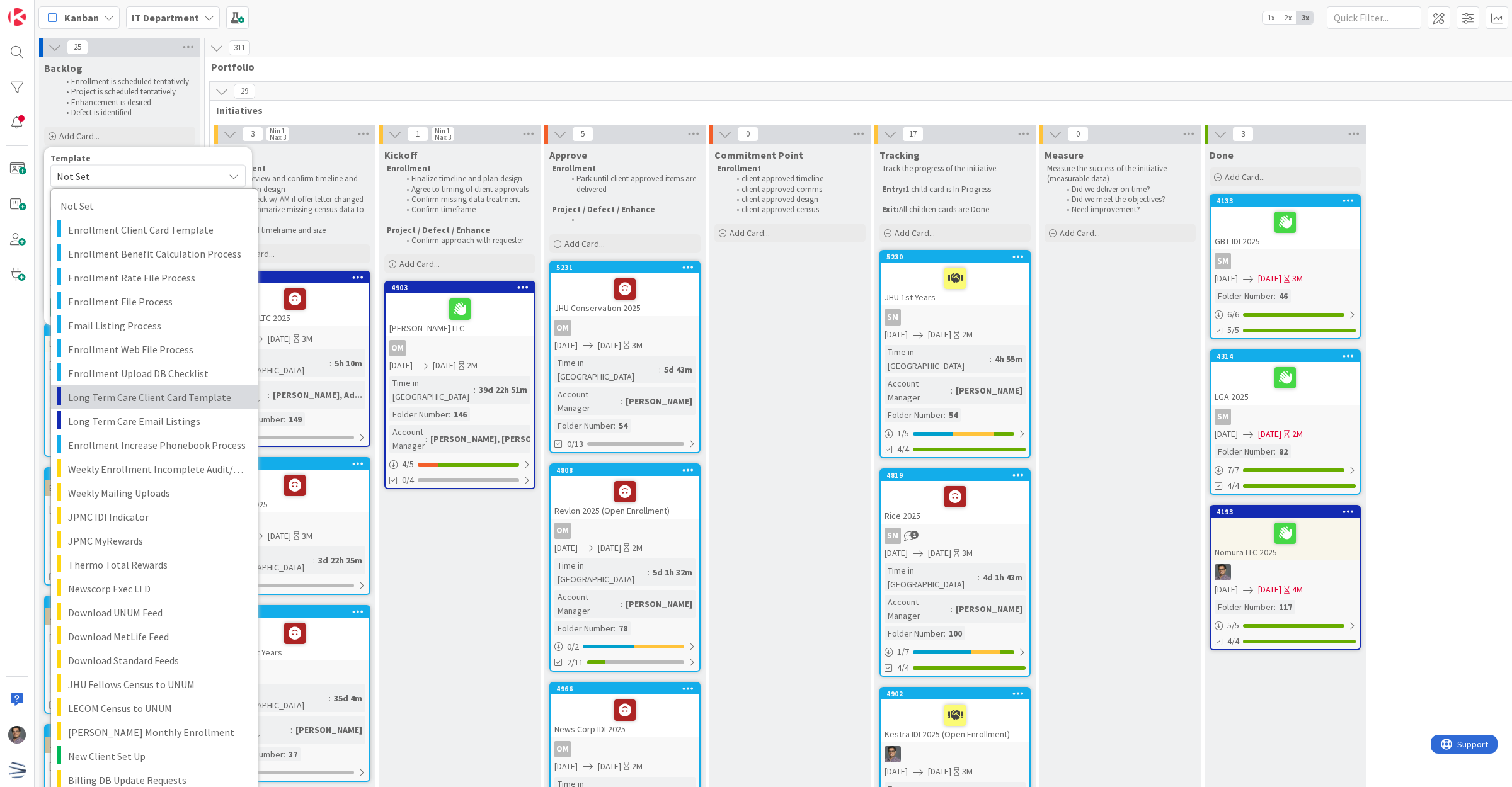
click at [182, 398] on span "Long Term Care Client Card Template" at bounding box center [157, 397] width 180 height 16
type textarea "x"
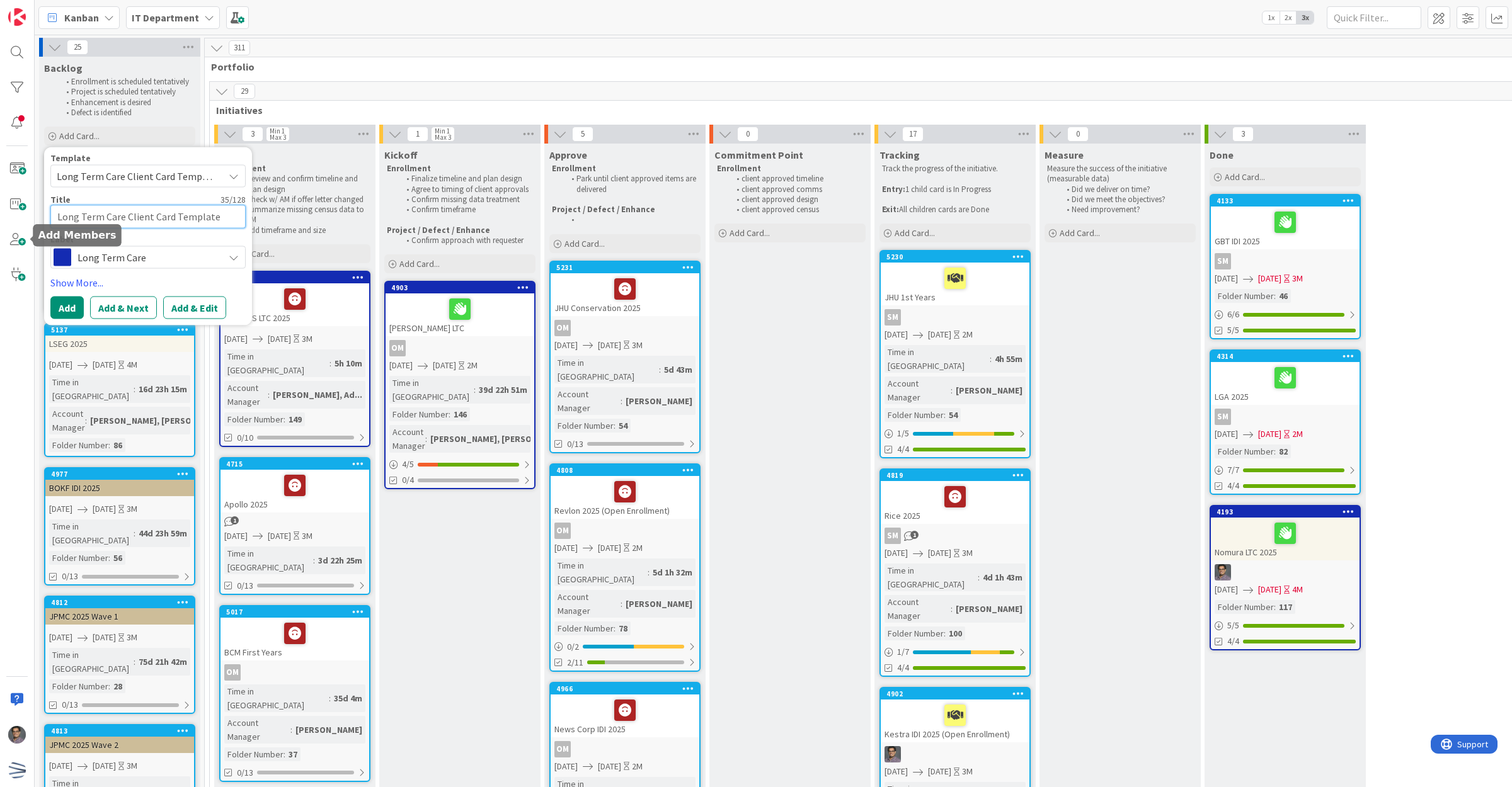
drag, startPoint x: 225, startPoint y: 215, endPoint x: -6, endPoint y: 233, distance: 231.7
click at [0, 233] on html "Kanban IT Department 1x 2x 3x 25 Backlog Enrollment is scheduled tentatively Pr…" at bounding box center [756, 393] width 1512 height 787
type textarea "A"
type textarea "x"
type textarea "An"
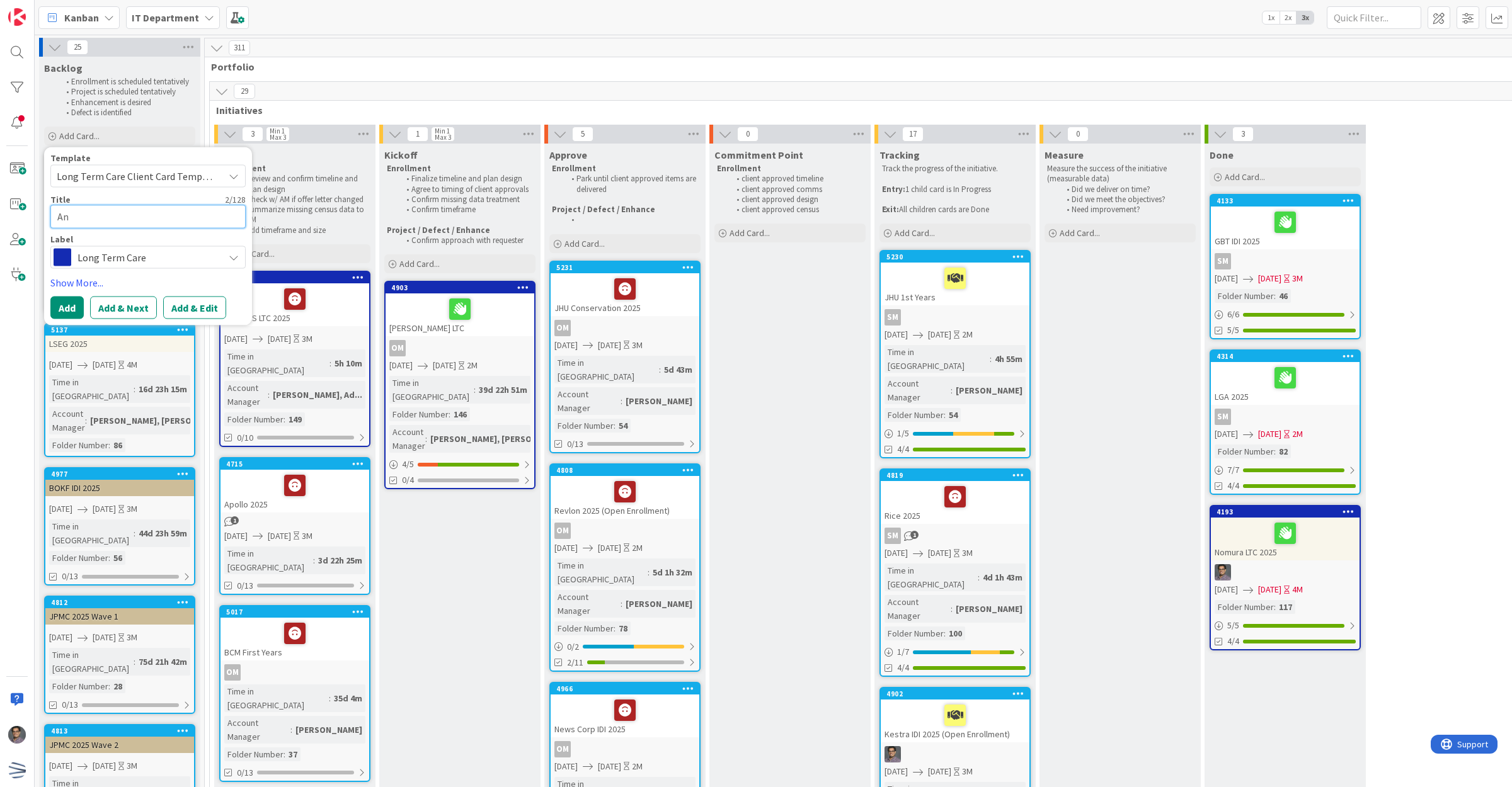
type textarea "x"
type textarea "Ank"
type textarea "x"
type textarea "Anku"
type textarea "x"
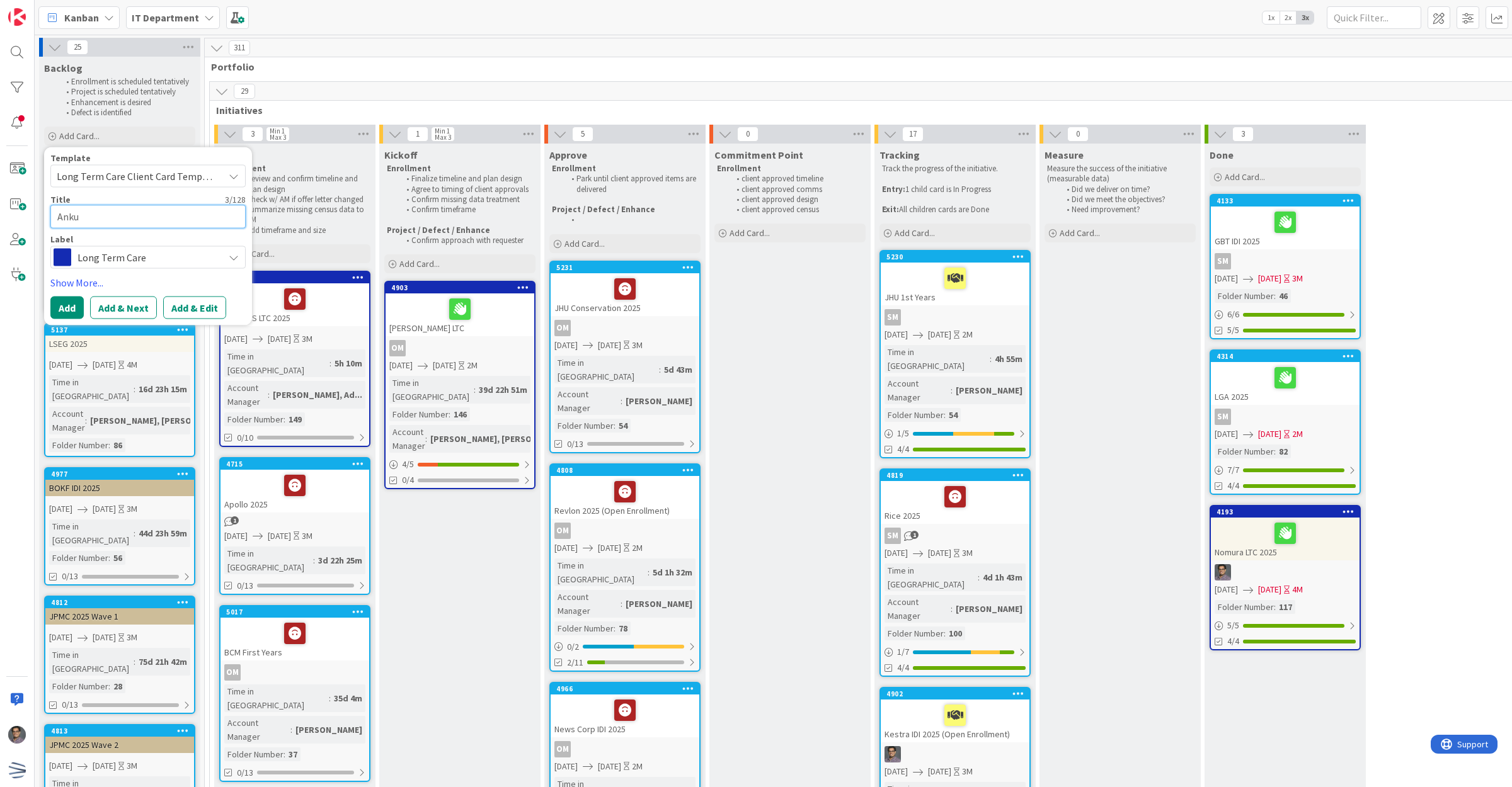
type textarea "Ankur"
type textarea "x"
type textarea "Ankura"
type textarea "x"
type textarea "Ankura"
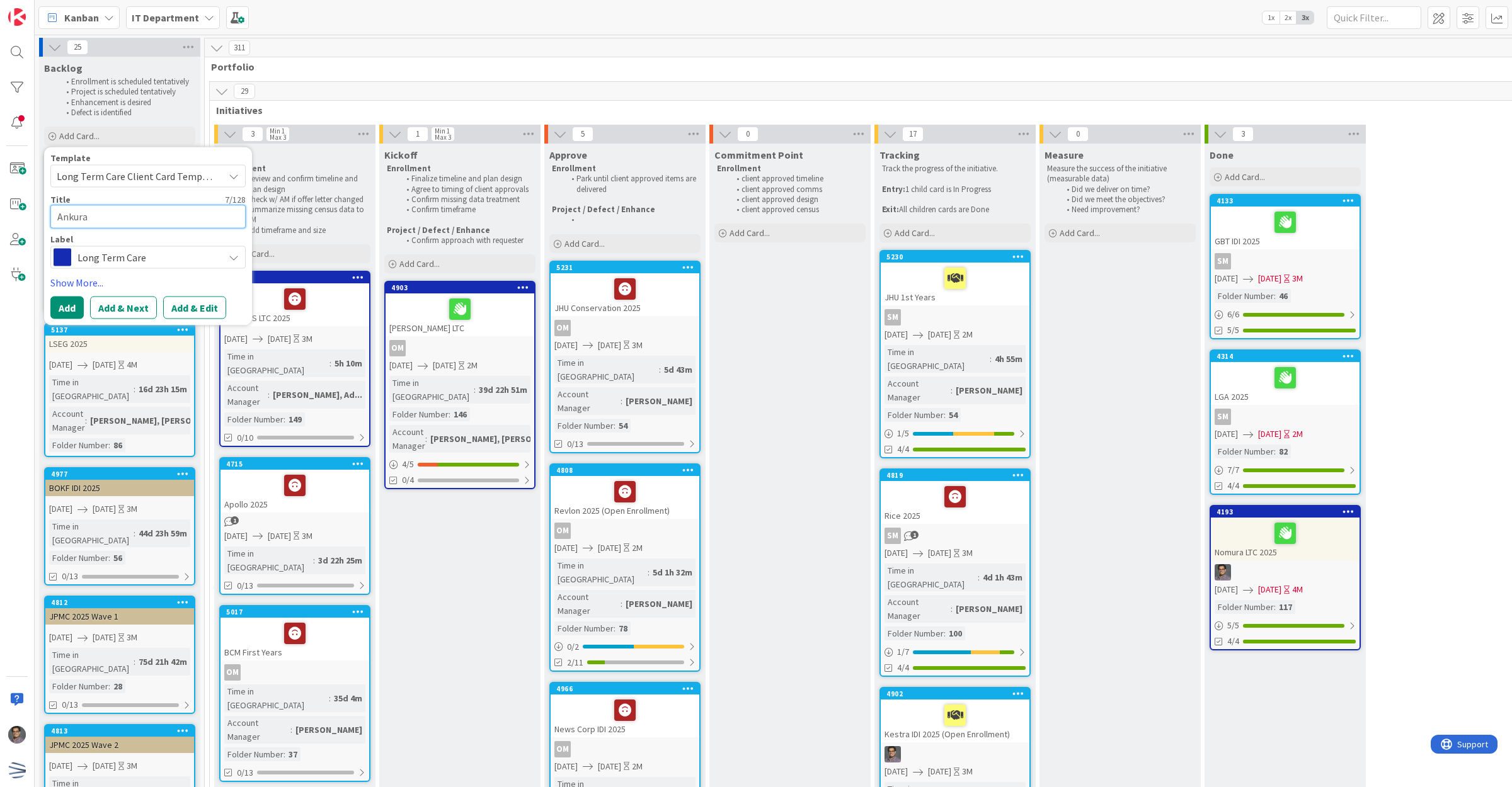
type textarea "x"
type textarea "Ankura"
type textarea "x"
type textarea "Ankura"
type textarea "x"
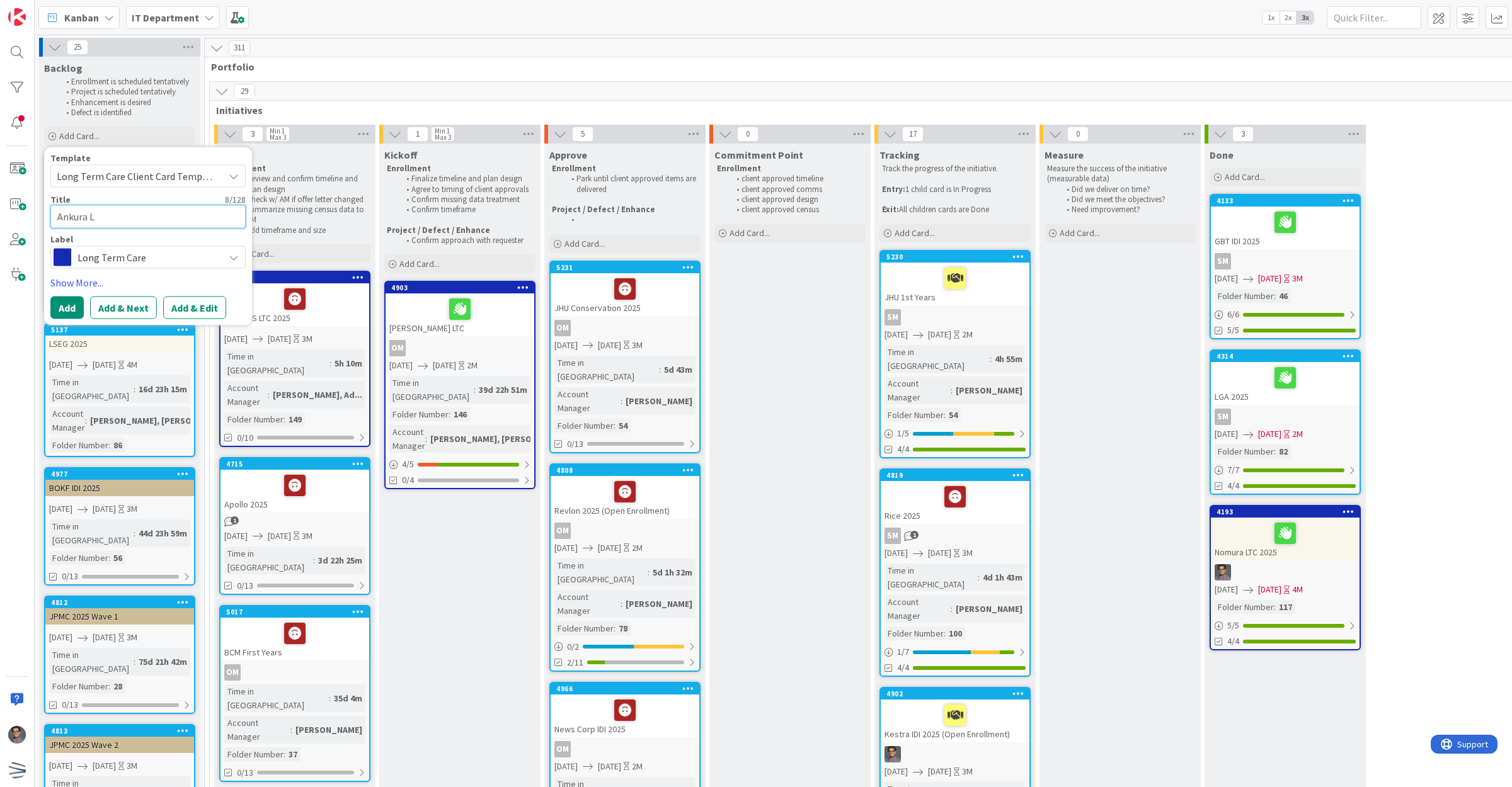
type textarea "Ankura"
type textarea "x"
type textarea "Ankura L"
type textarea "x"
type textarea "Ankura"
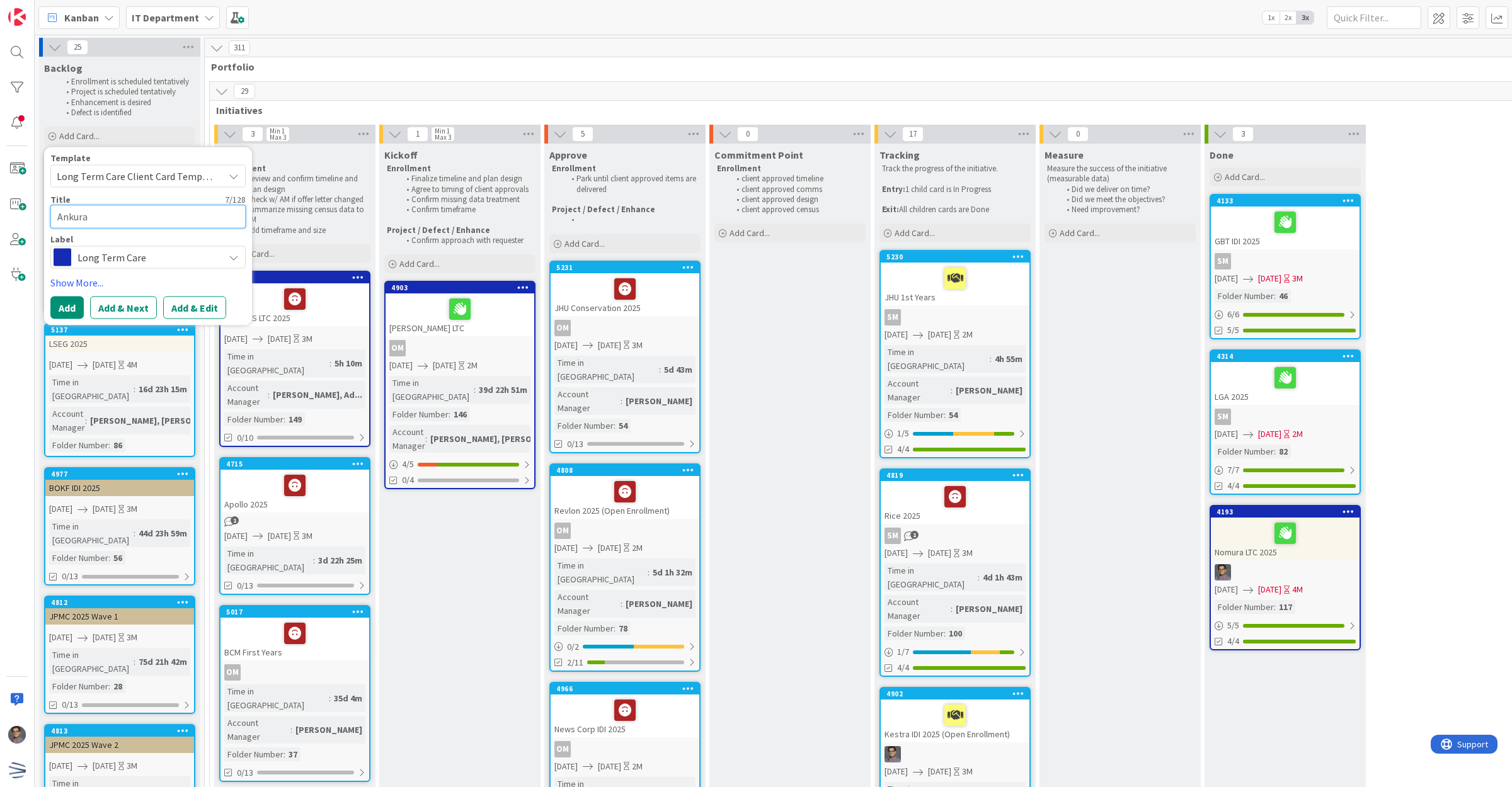
type textarea "x"
type textarea "Ankura 2"
type textarea "x"
type textarea "Ankura 20"
type textarea "x"
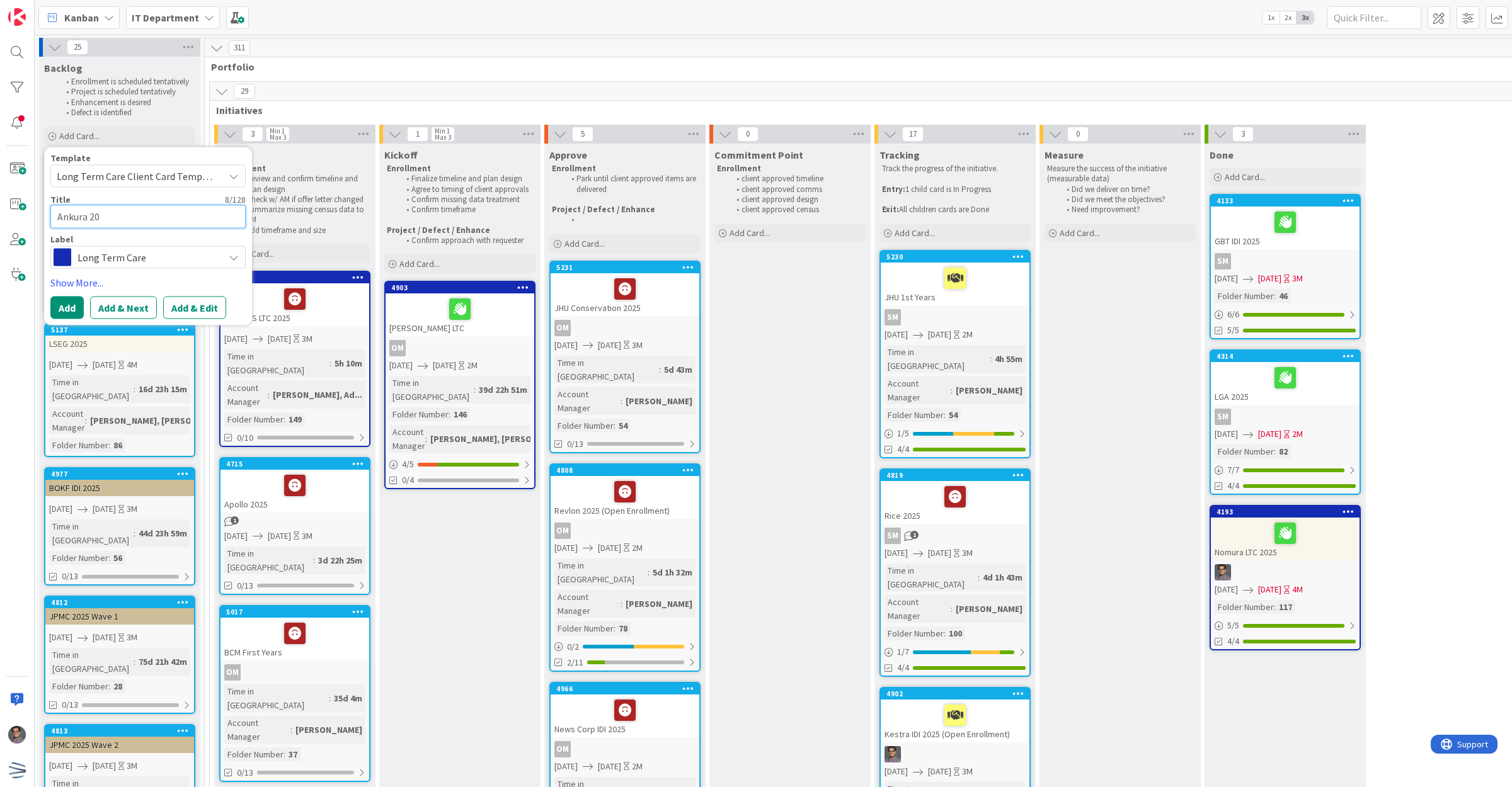
type textarea "Ankura 202"
type textarea "x"
type textarea "Ankura 20"
type textarea "x"
type textarea "Ankura 2"
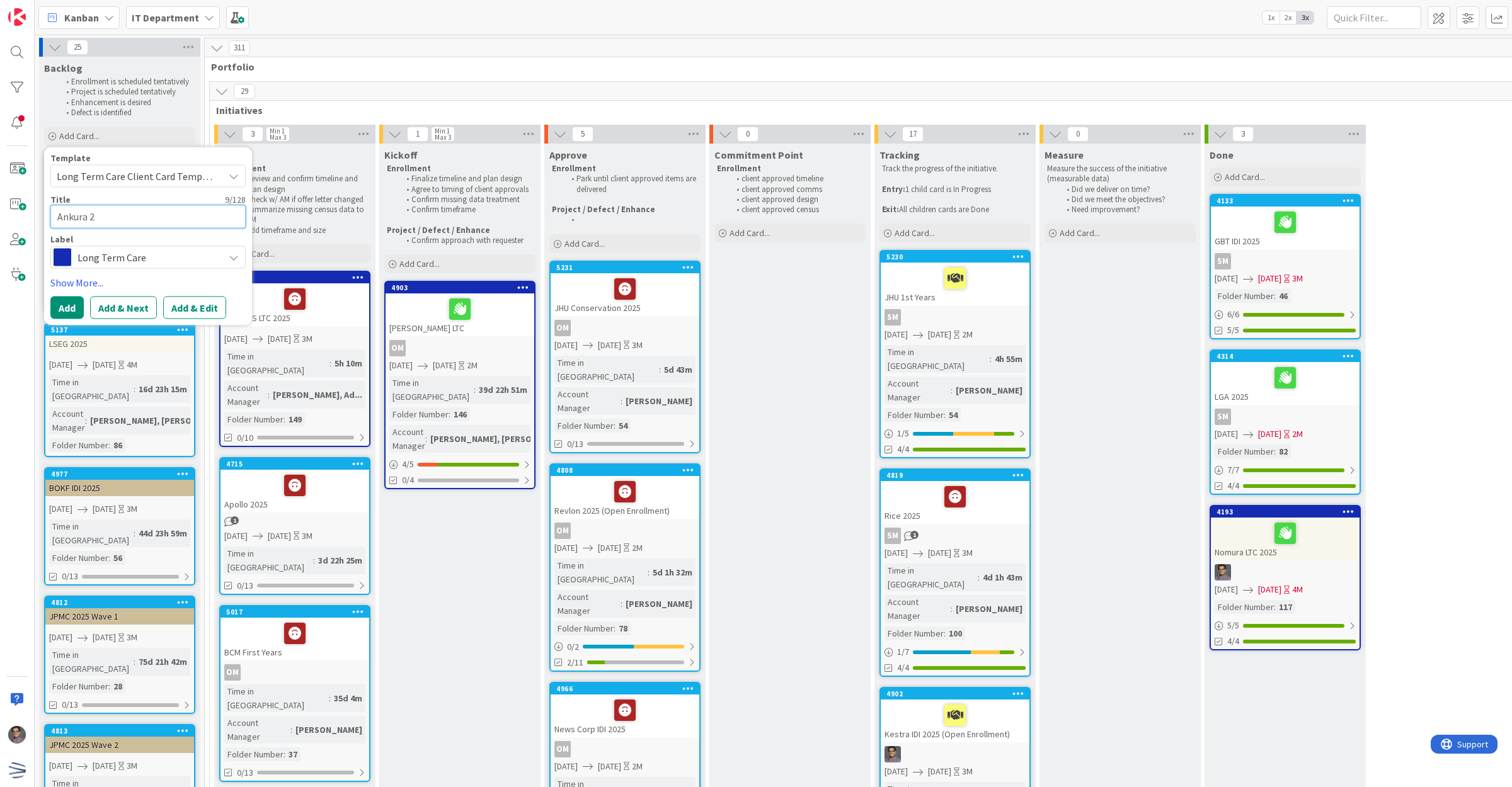
type textarea "x"
type textarea "Ankura"
type textarea "x"
type textarea "Ankura L"
type textarea "x"
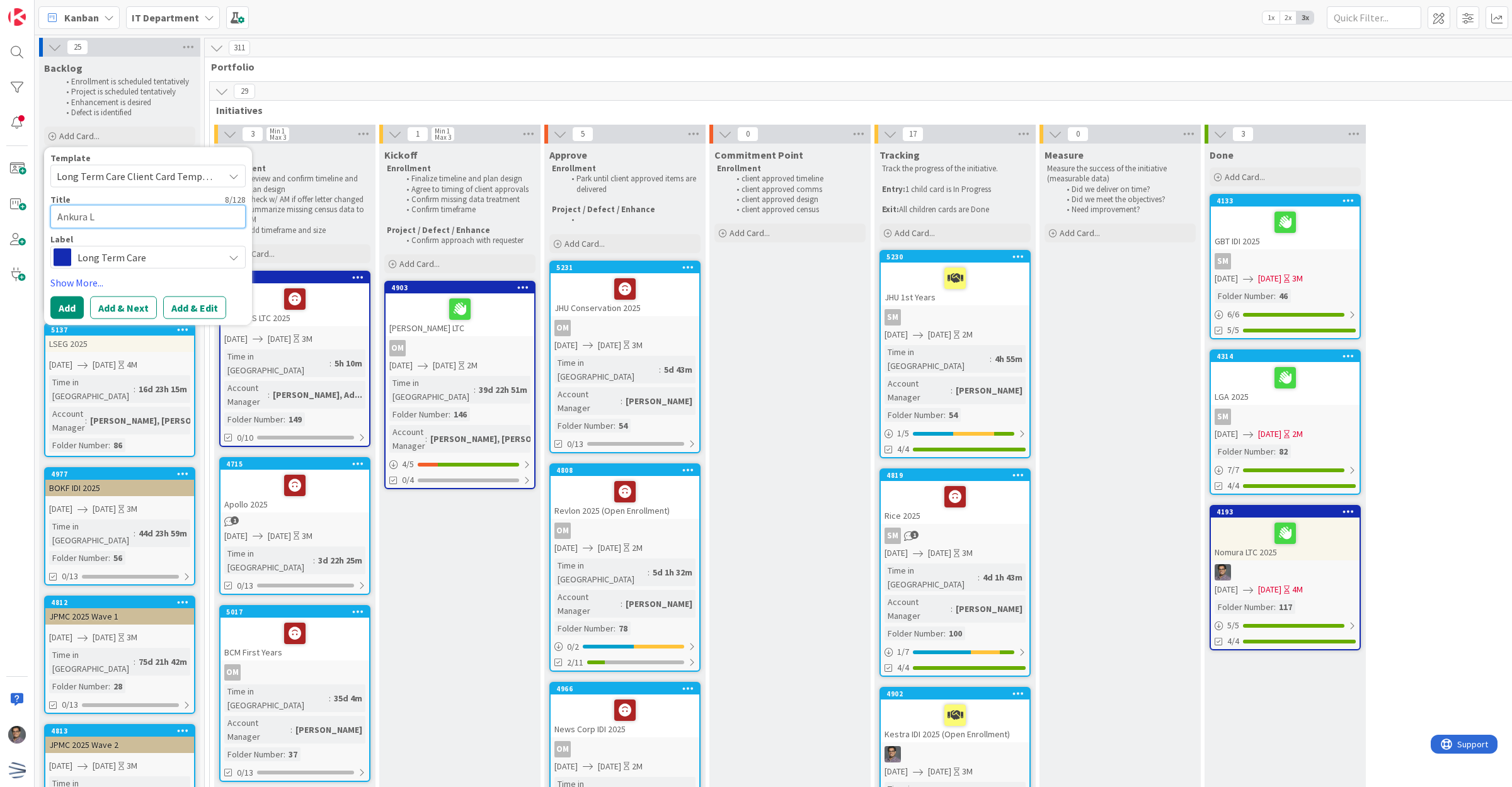
type textarea "Ankura LT"
type textarea "x"
type textarea "Ankura LTC"
type textarea "x"
type textarea "Ankura LTC"
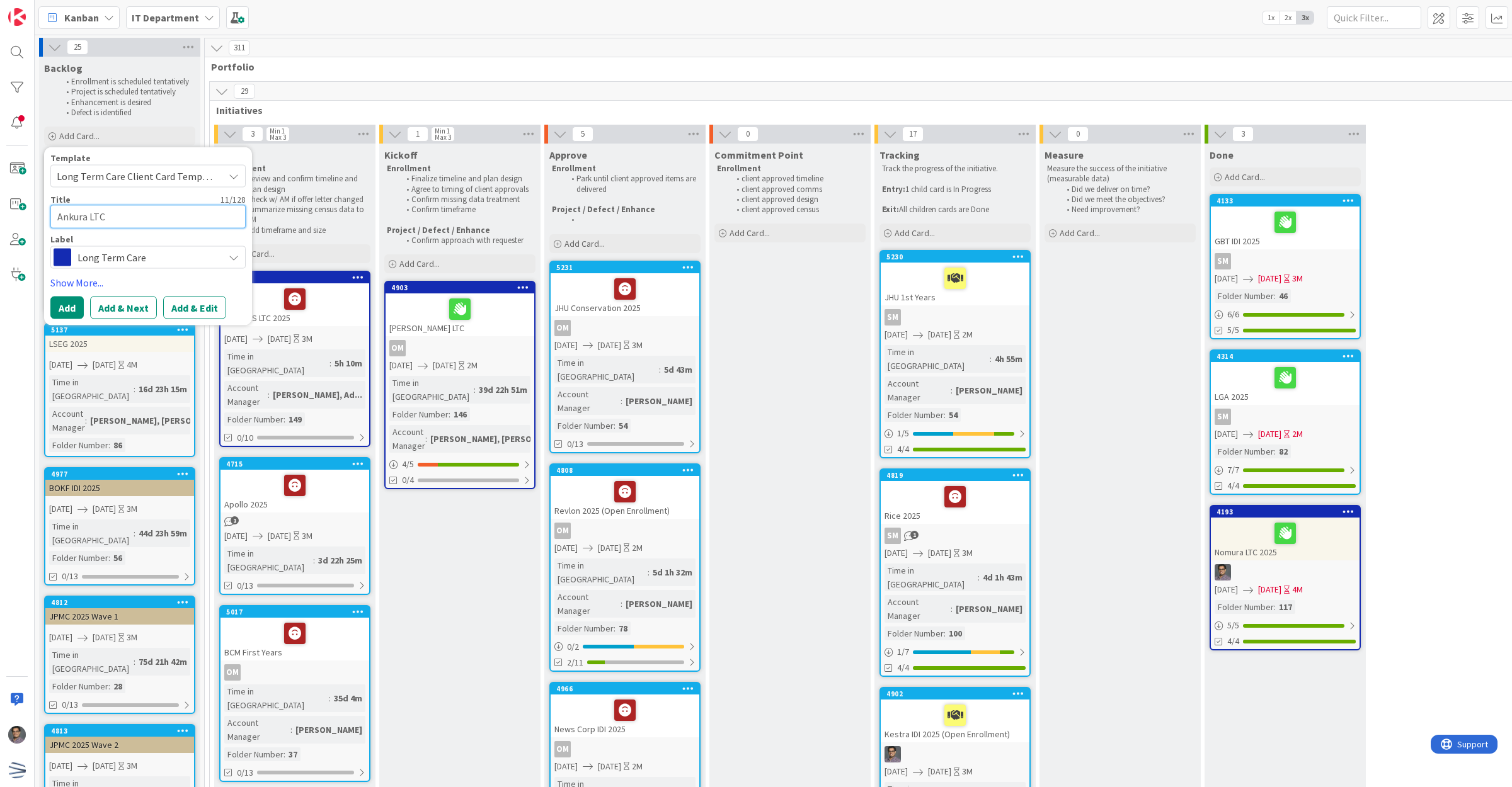
type textarea "x"
type textarea "Ankura LTC 2"
type textarea "x"
type textarea "Ankura LTC 20"
type textarea "x"
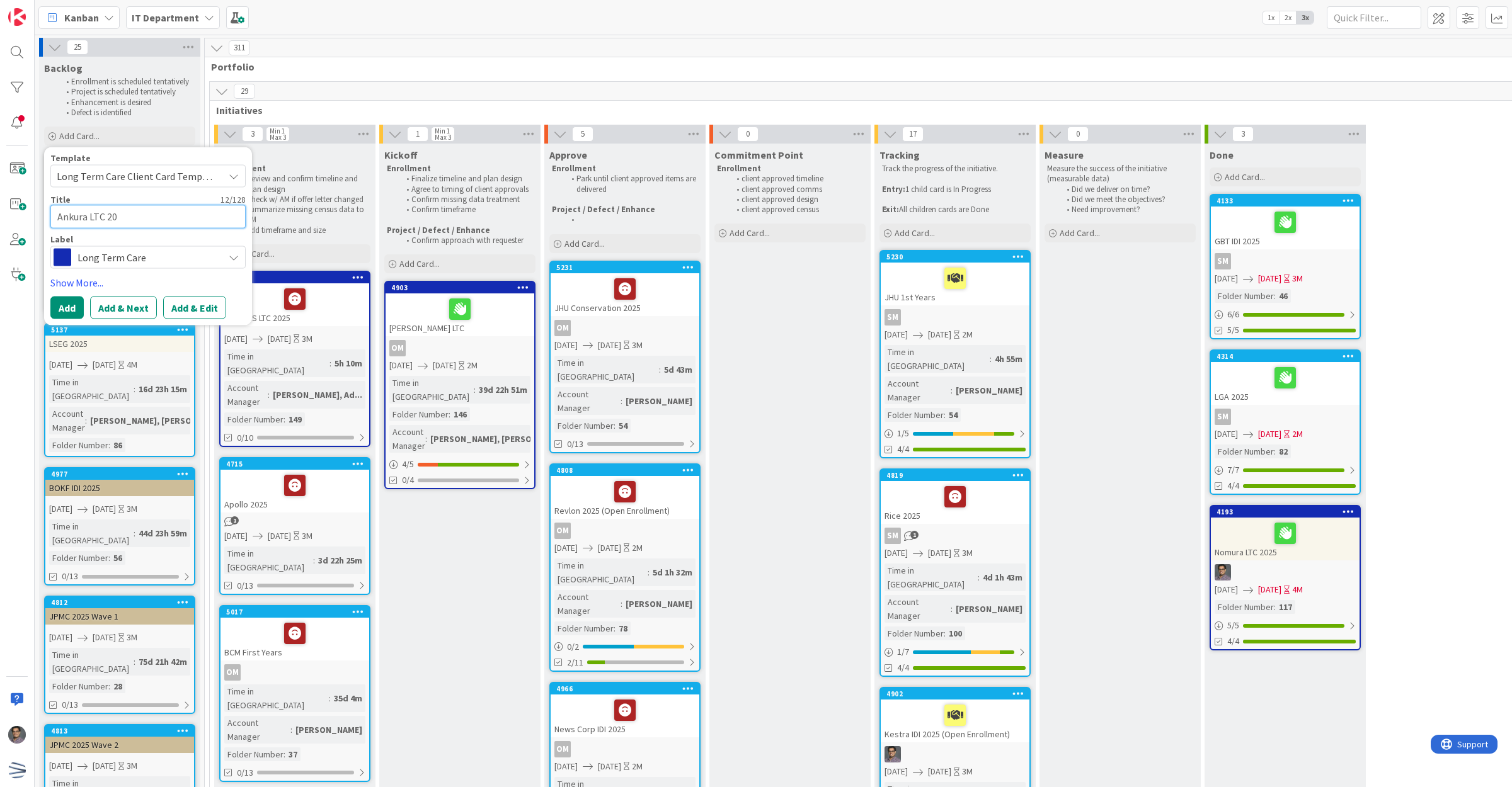
type textarea "Ankura LTC 202"
type textarea "x"
type textarea "Ankura LTC 2025"
click at [87, 281] on link "Show More..." at bounding box center [148, 282] width 195 height 15
type textarea "x"
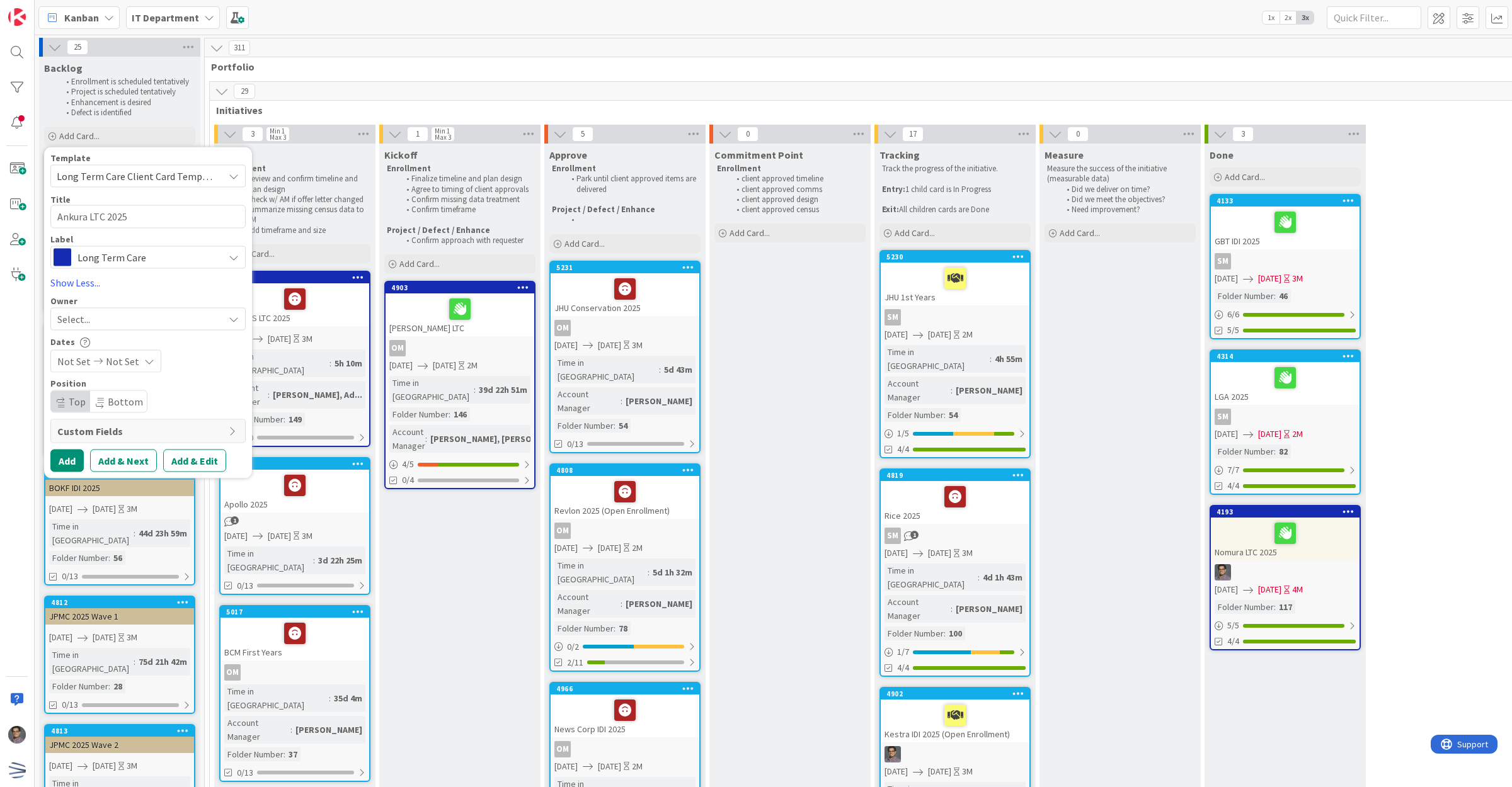
click at [68, 360] on span "Not Set" at bounding box center [74, 361] width 34 height 15
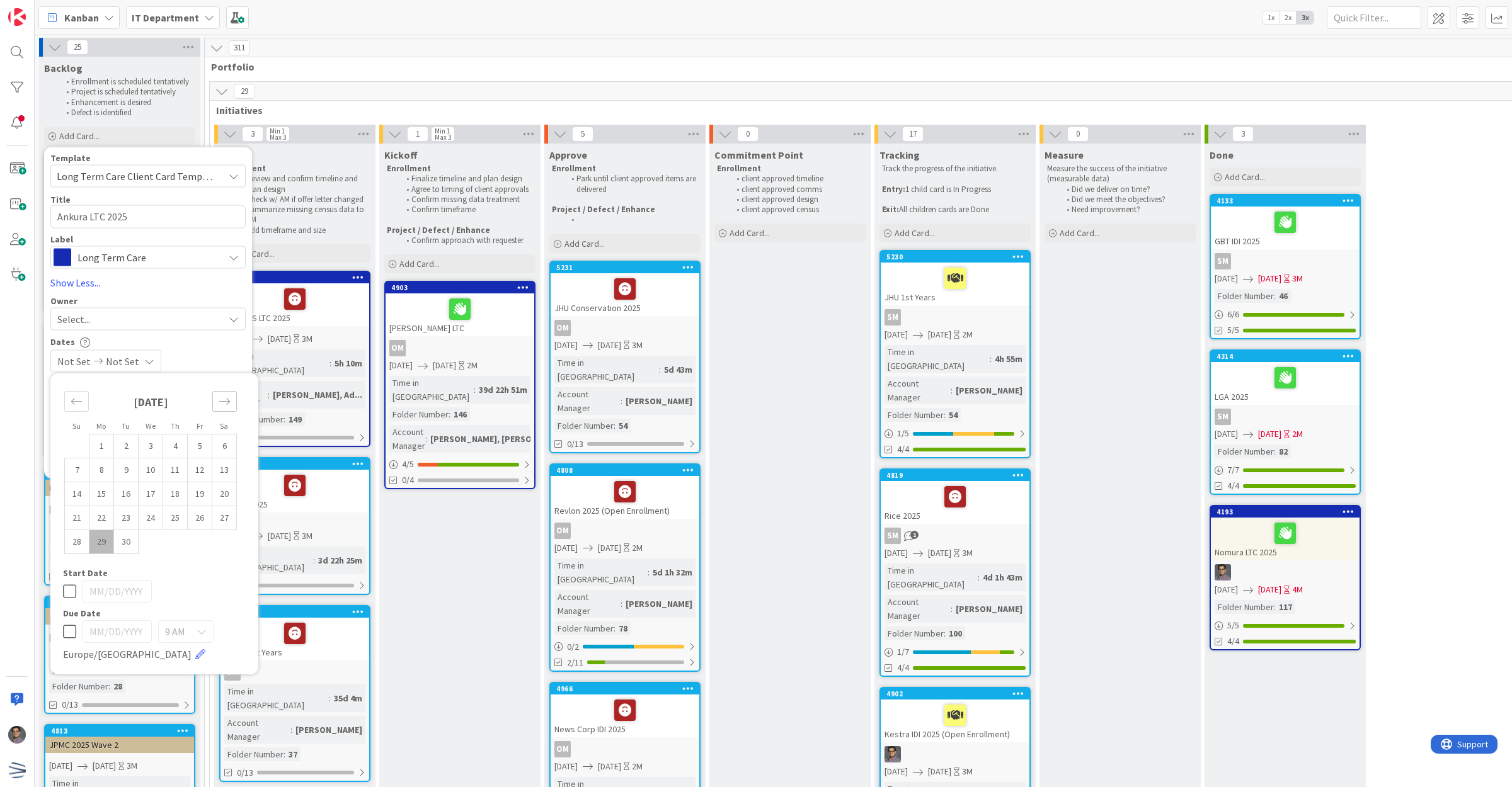
click at [227, 405] on icon "Move forward to switch to the next month." at bounding box center [225, 402] width 12 height 12
click at [200, 513] on td "24" at bounding box center [200, 518] width 25 height 24
type input "[DATE]"
type textarea "x"
click at [231, 403] on div "Move forward to switch to the next month." at bounding box center [225, 402] width 25 height 21
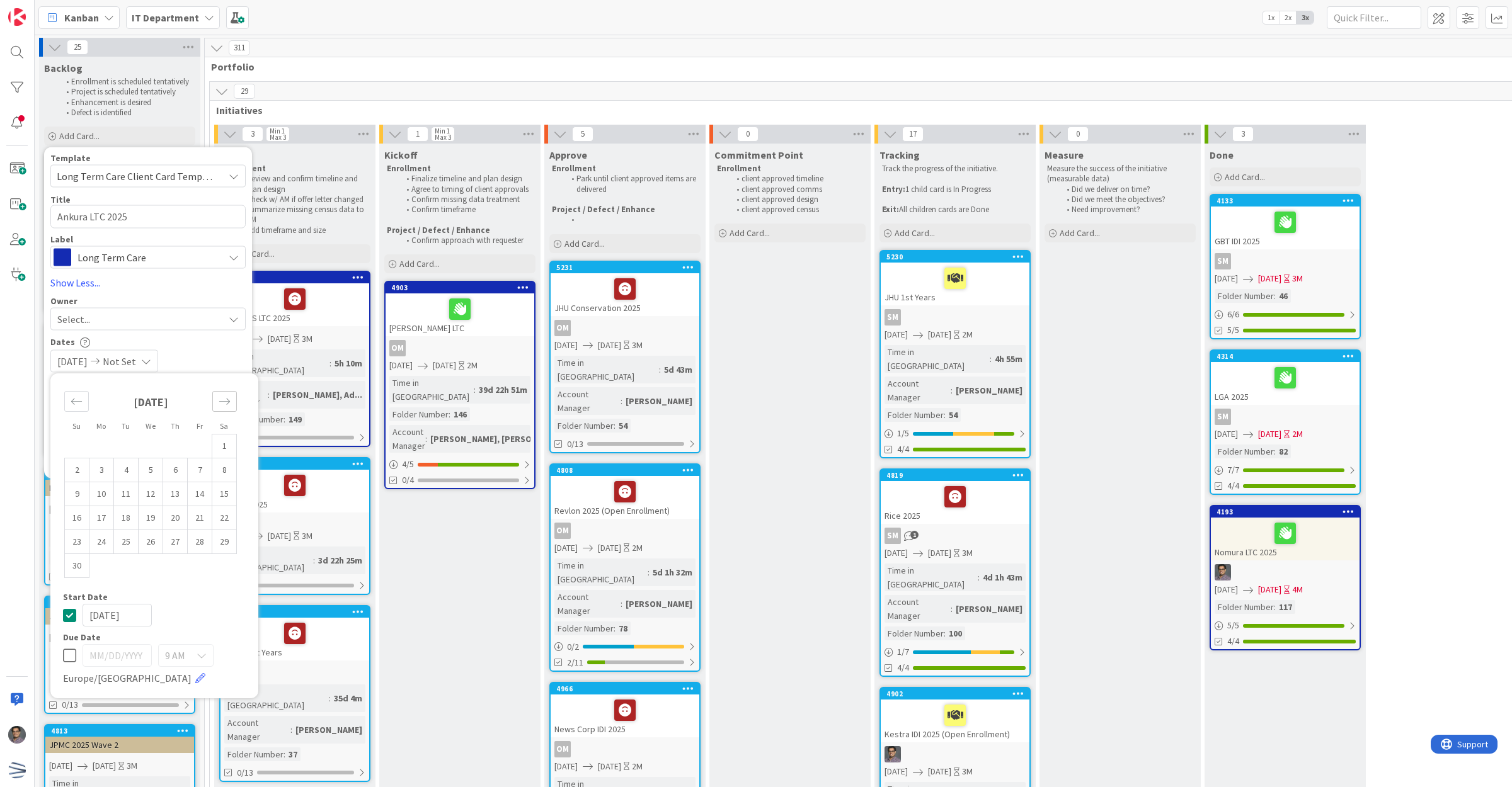
click at [231, 403] on div "Move forward to switch to the next month." at bounding box center [225, 402] width 25 height 21
click at [201, 510] on td "26" at bounding box center [200, 518] width 25 height 24
type input "[DATE]"
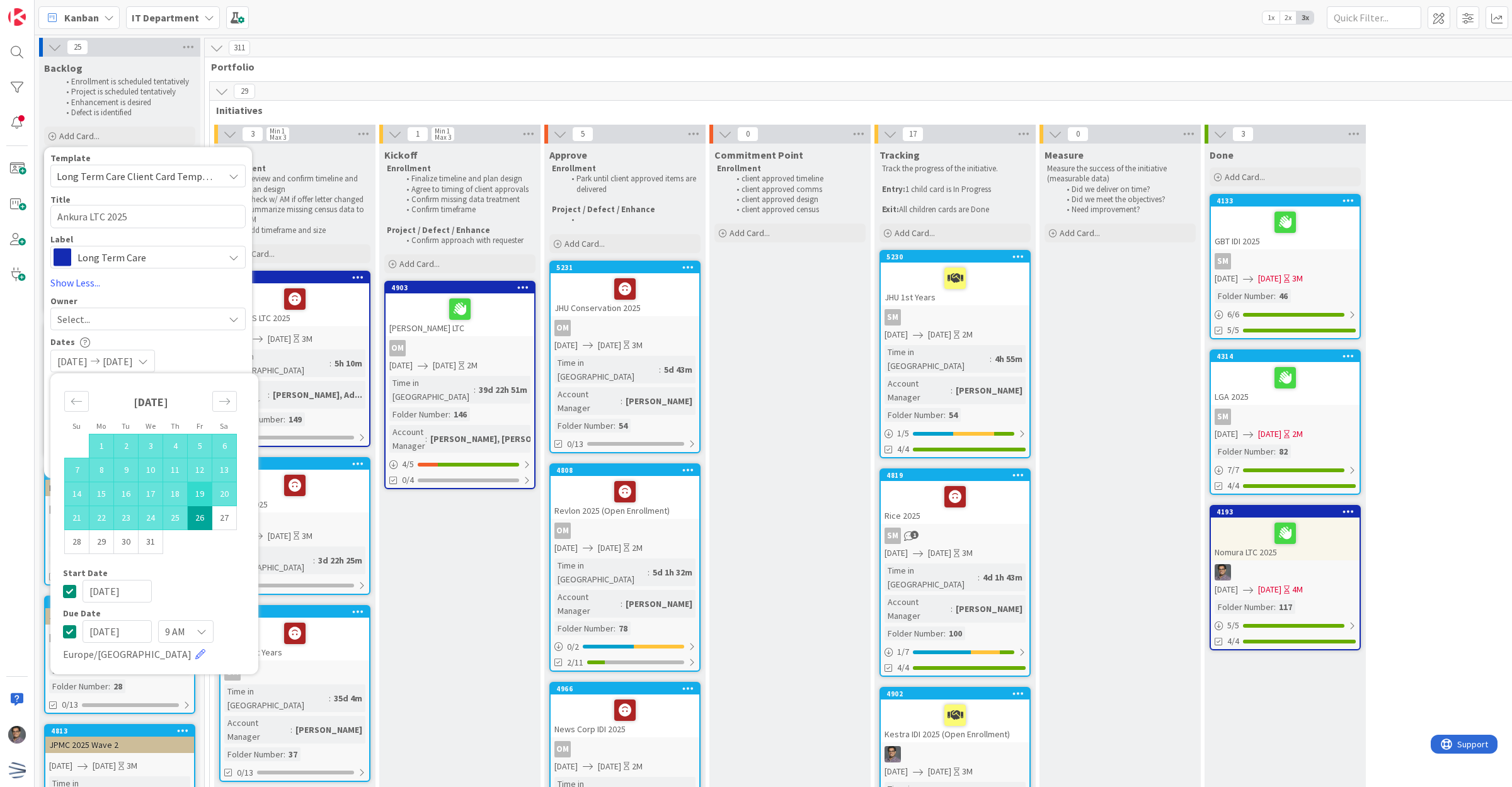
type textarea "x"
click at [218, 360] on div "10/24/2025 12/26/2025" at bounding box center [148, 360] width 195 height 22
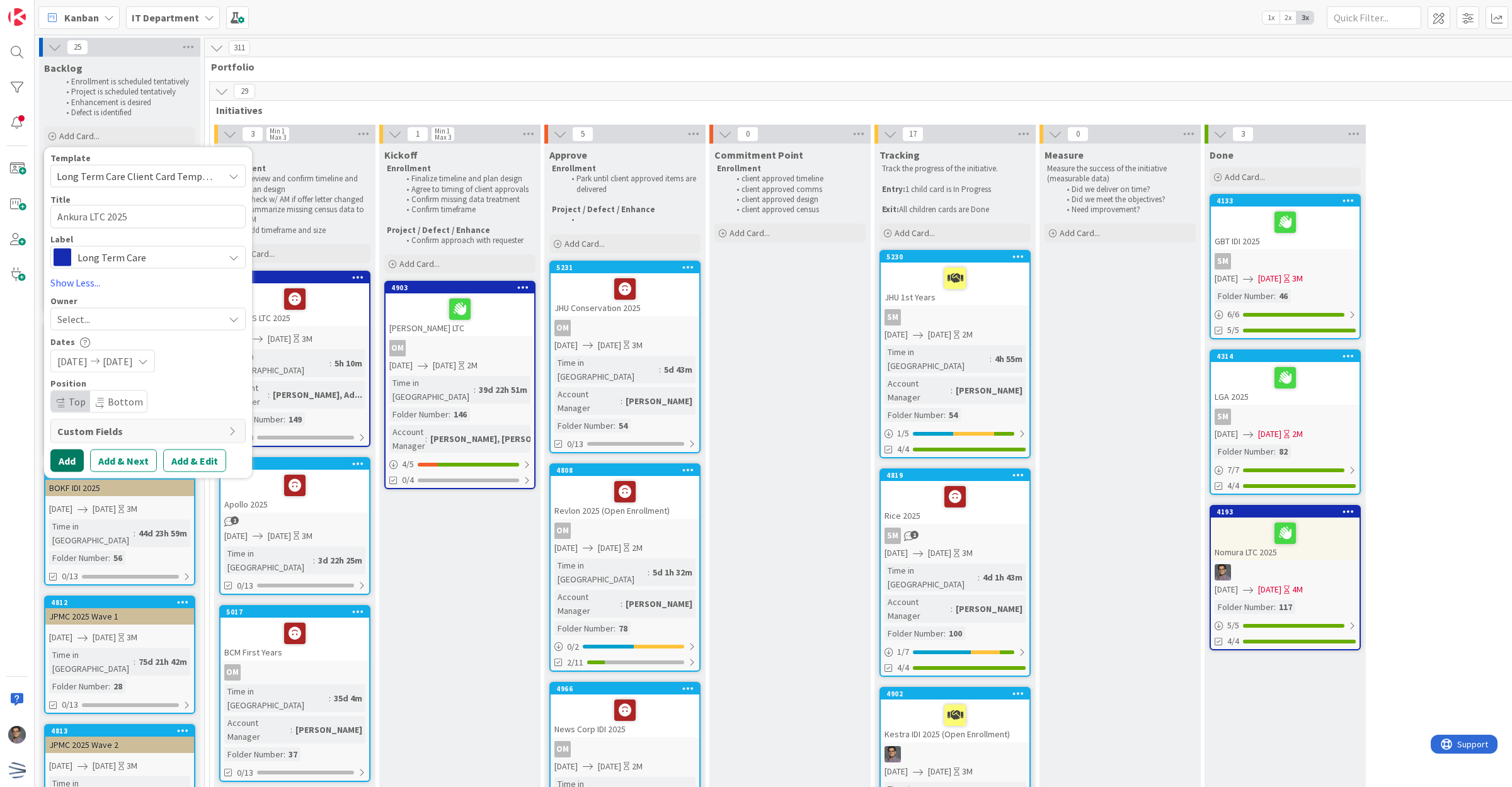
click at [73, 453] on button "Add" at bounding box center [67, 460] width 34 height 22
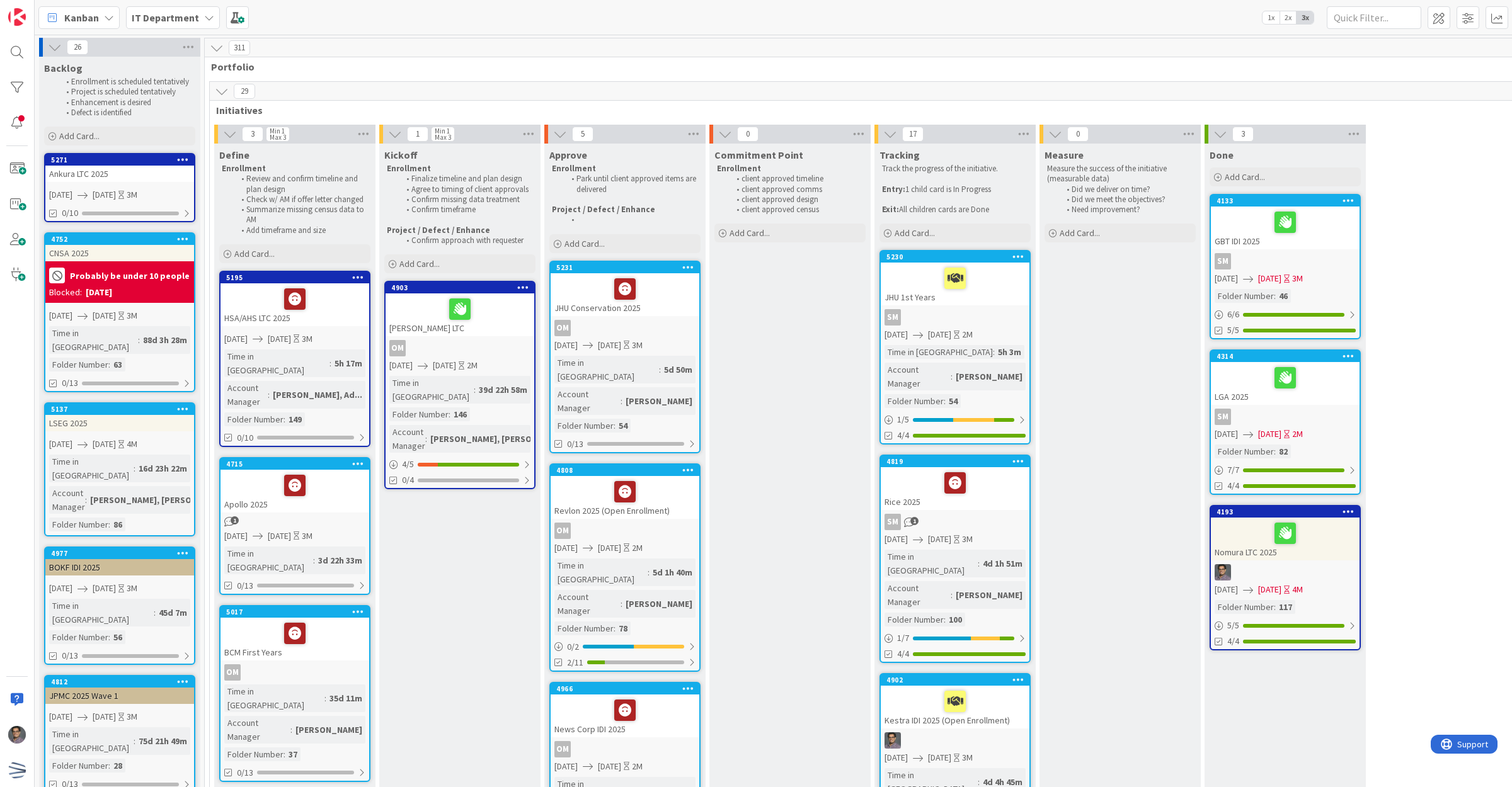
click at [116, 189] on span "[DATE]" at bounding box center [104, 194] width 23 height 13
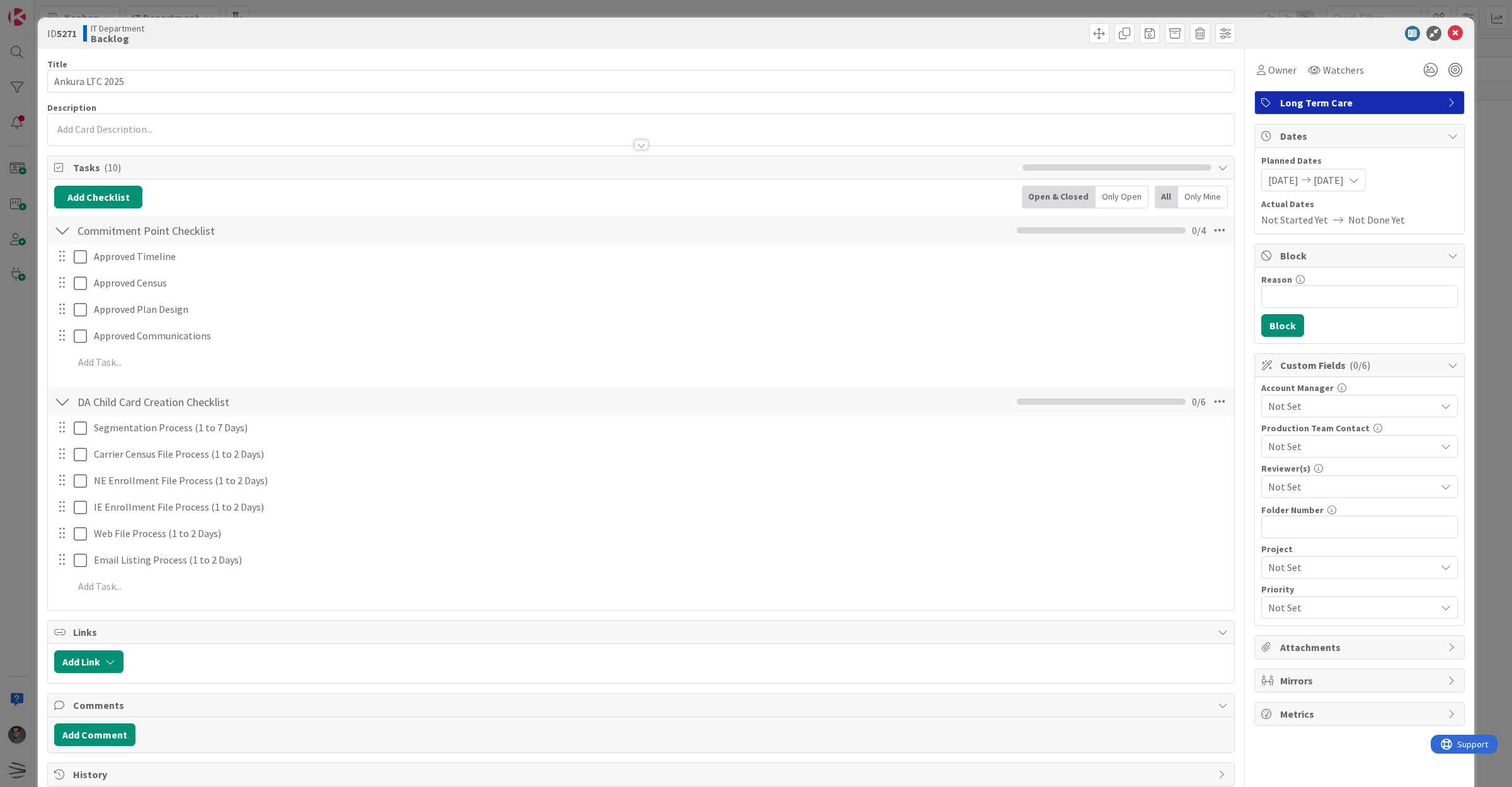
click at [1353, 403] on span "Not Set" at bounding box center [1352, 406] width 168 height 15
click at [1280, 459] on span "Alena" at bounding box center [1292, 458] width 25 height 19
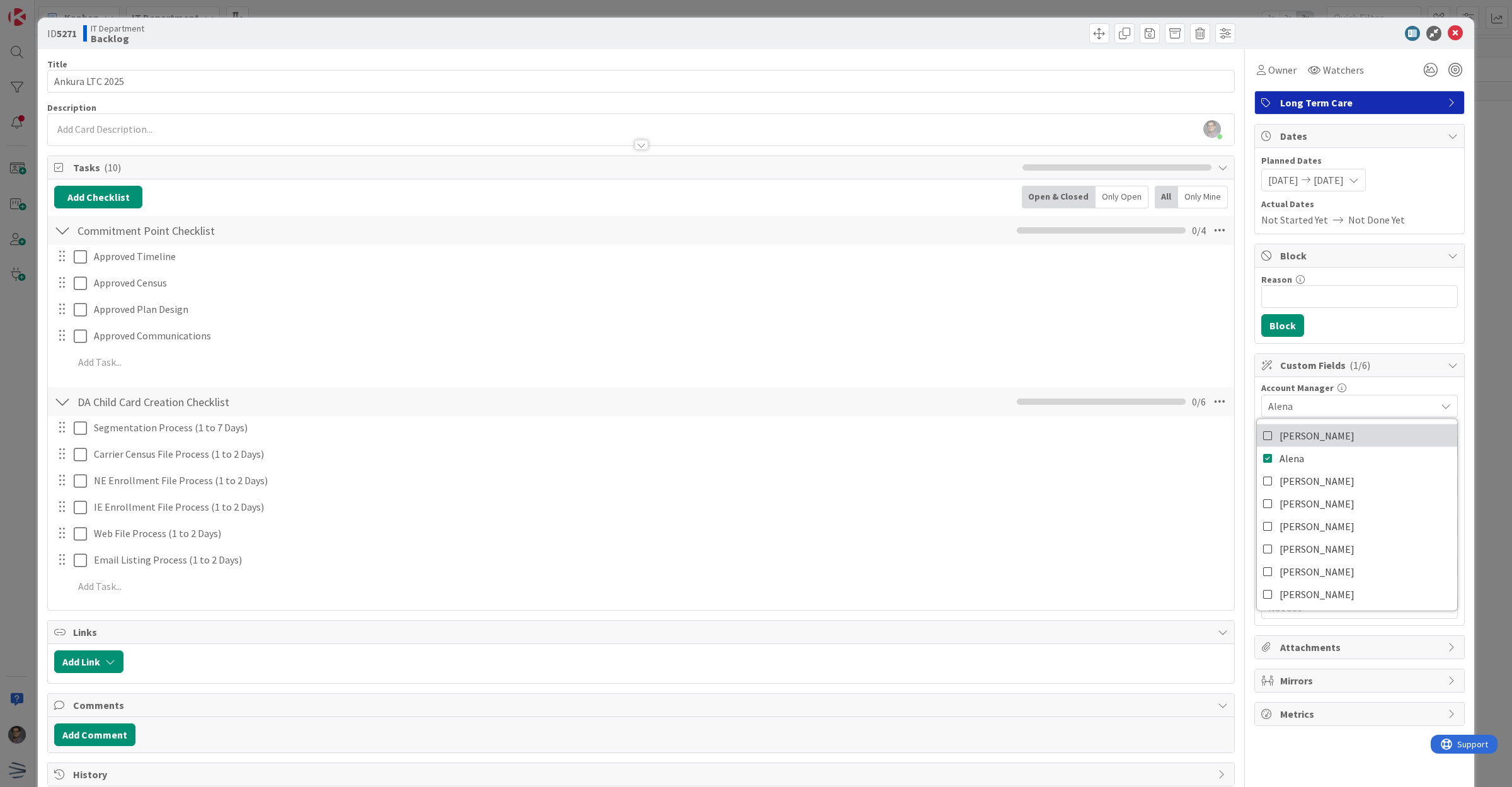
click at [1287, 441] on span "Amanda" at bounding box center [1317, 436] width 75 height 19
click at [1419, 387] on div "Account Manager" at bounding box center [1360, 388] width 196 height 9
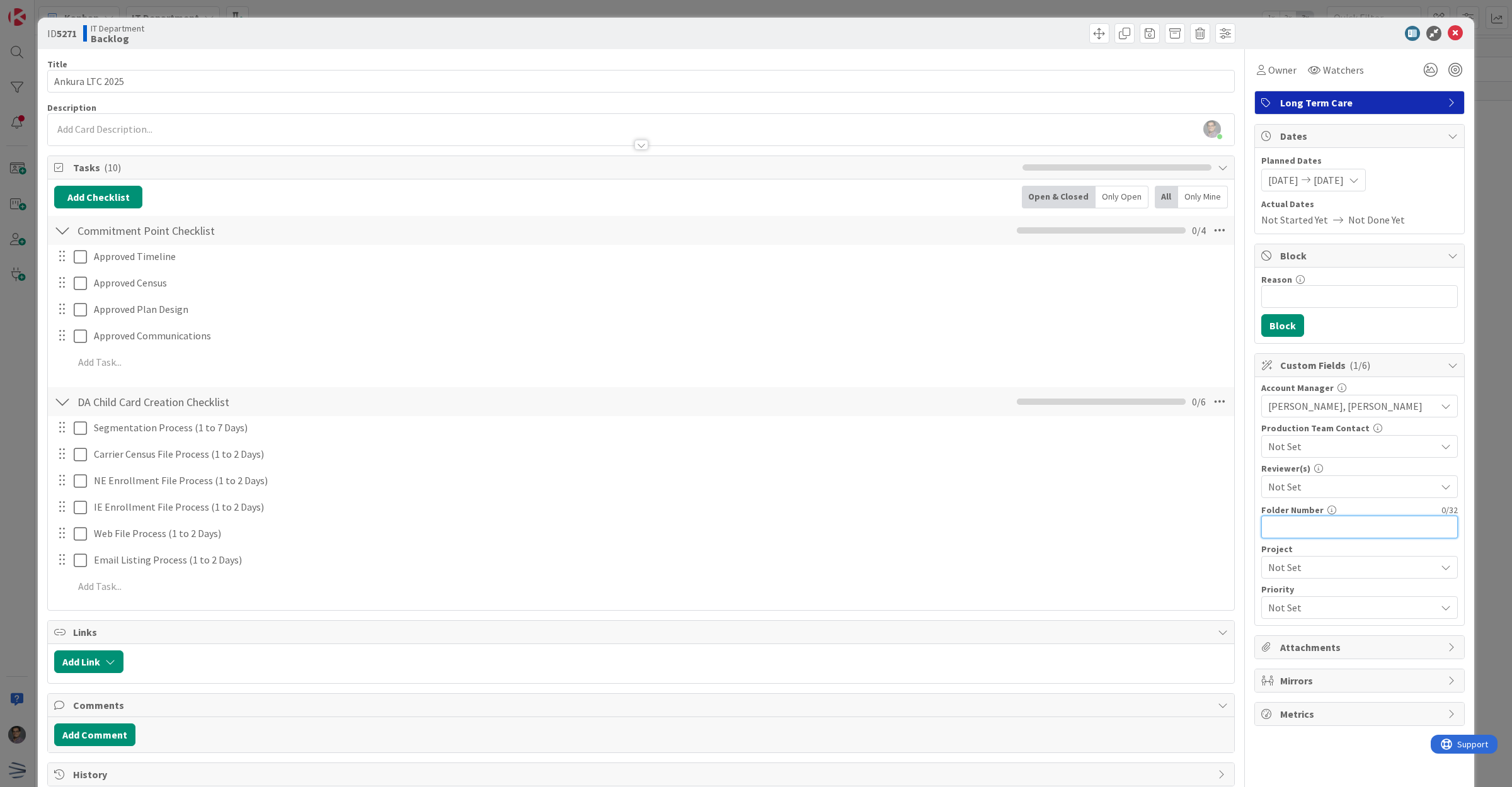
click at [1297, 520] on input "text" at bounding box center [1360, 527] width 196 height 22
type input "99"
click at [1447, 34] on icon at bounding box center [1455, 34] width 15 height 15
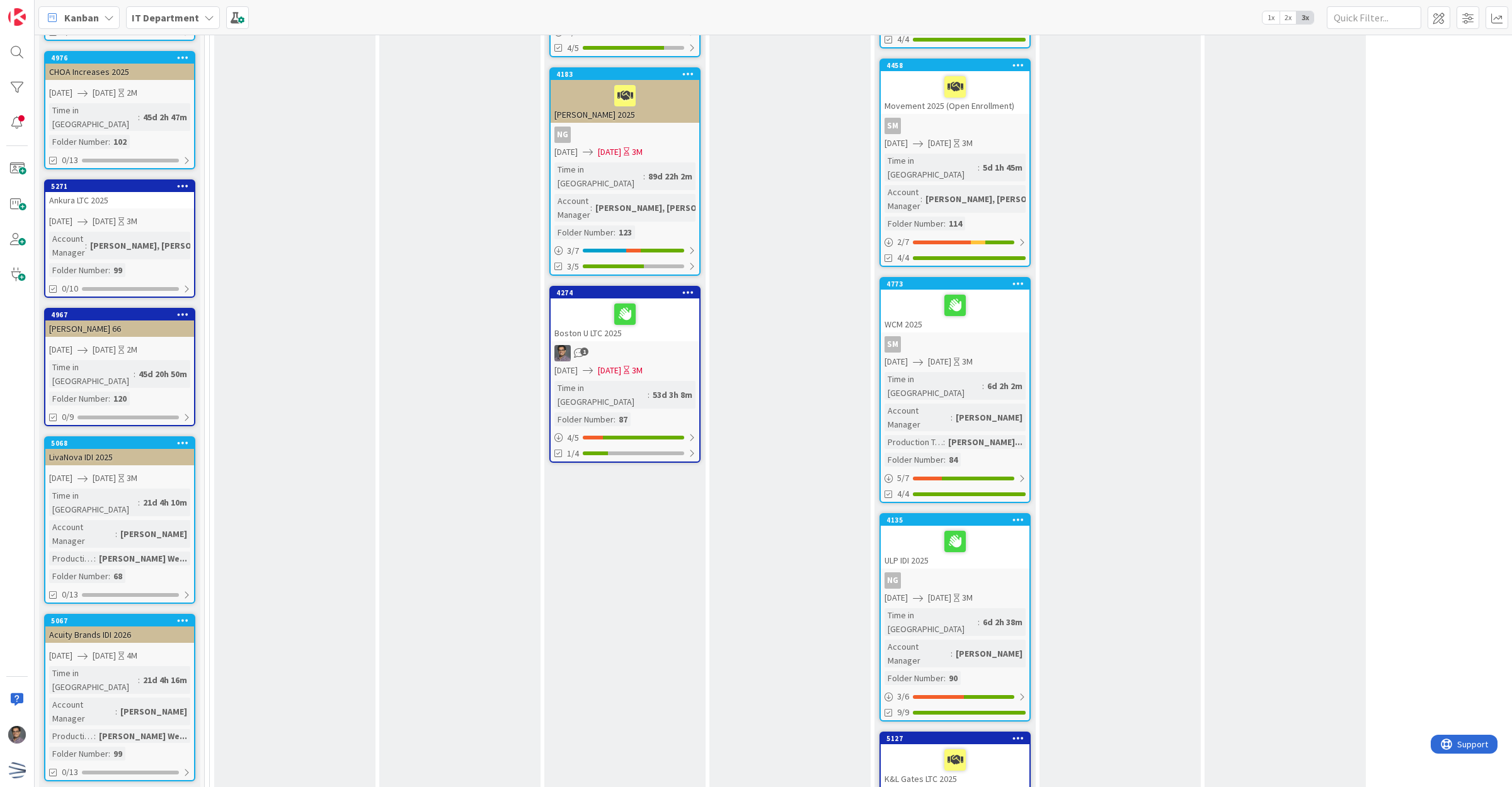
scroll to position [803, 0]
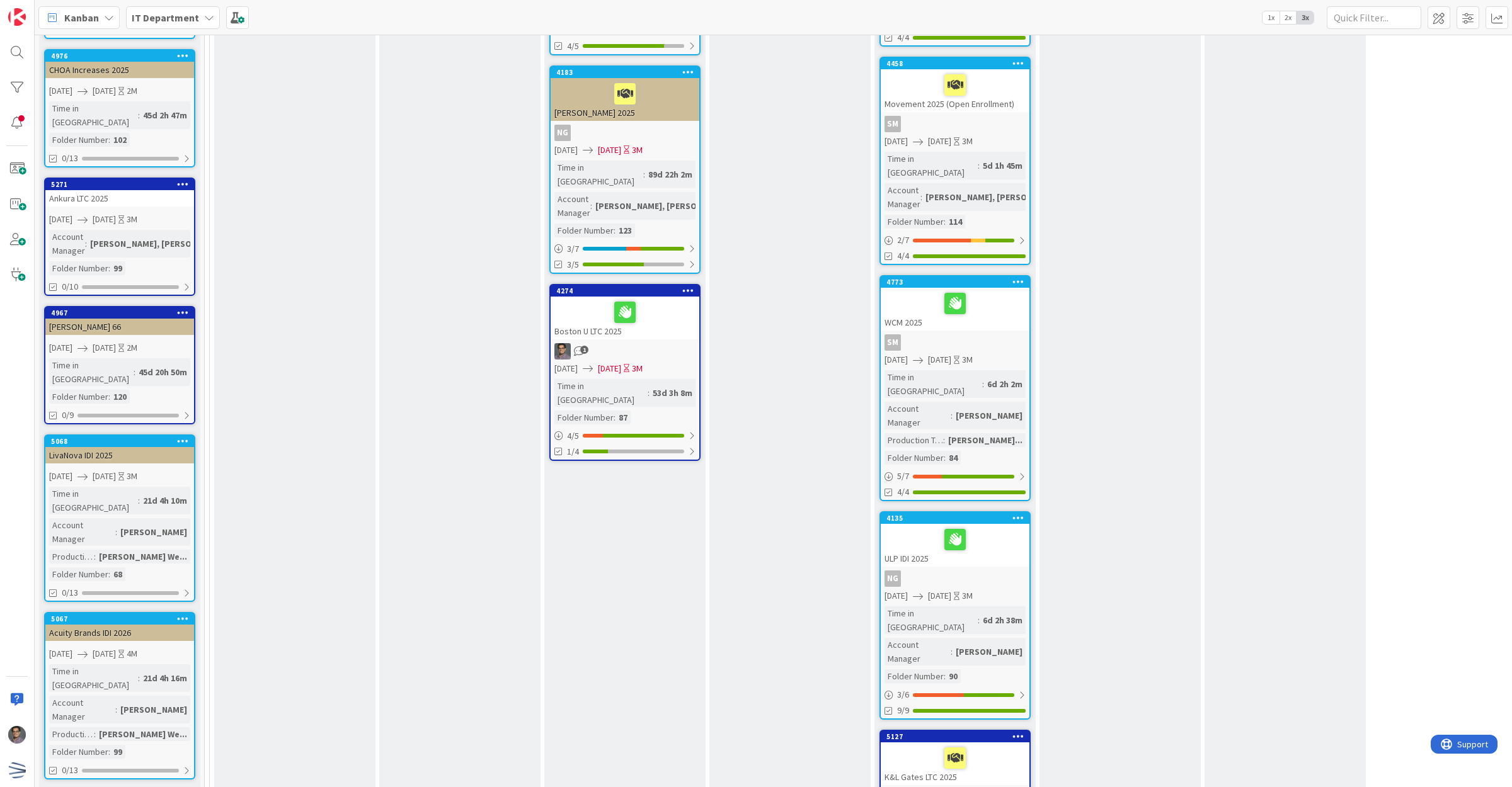
click at [89, 786] on link "Show More (16)" at bounding box center [120, 799] width 151 height 20
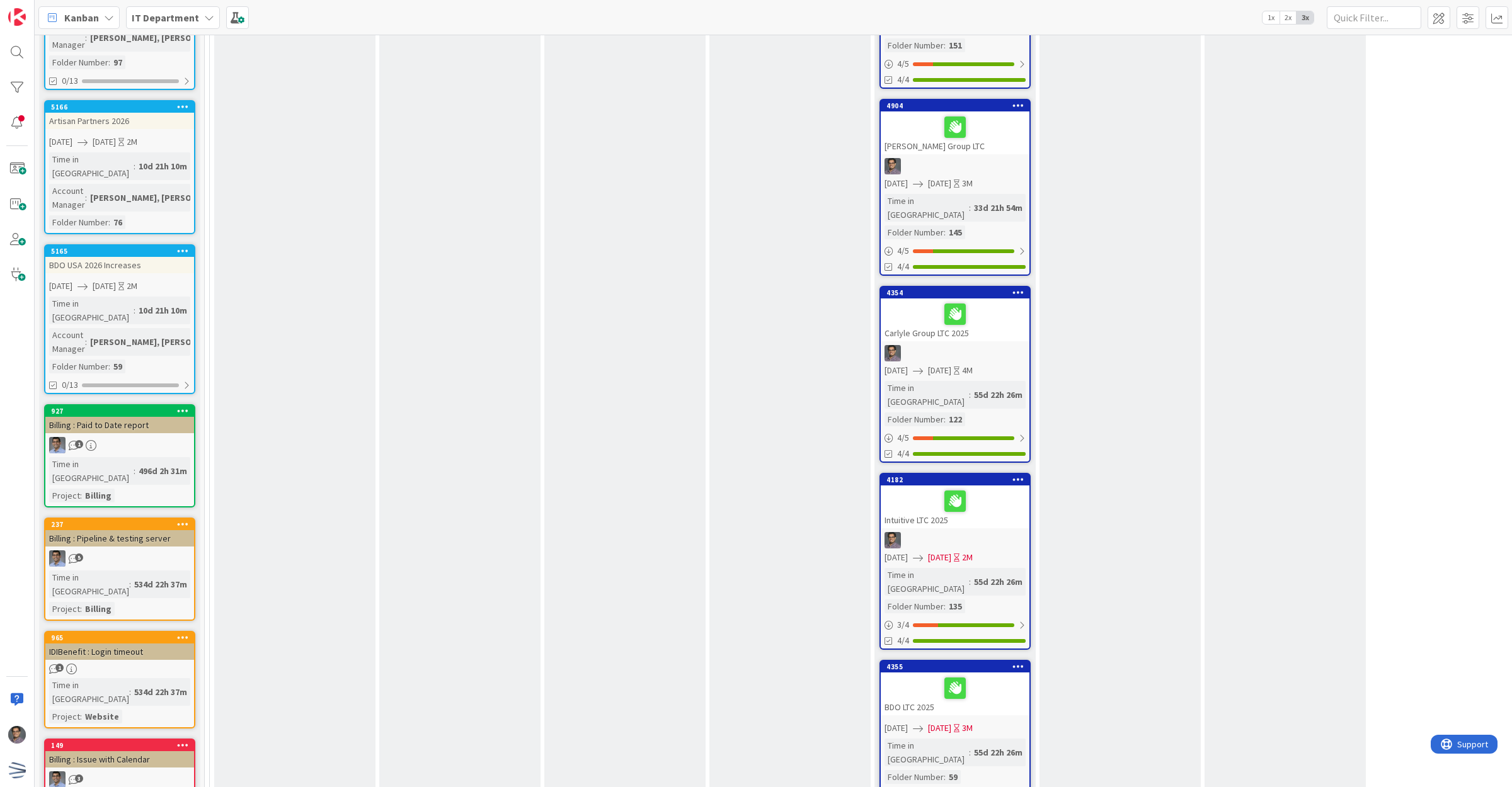
scroll to position [1811, 0]
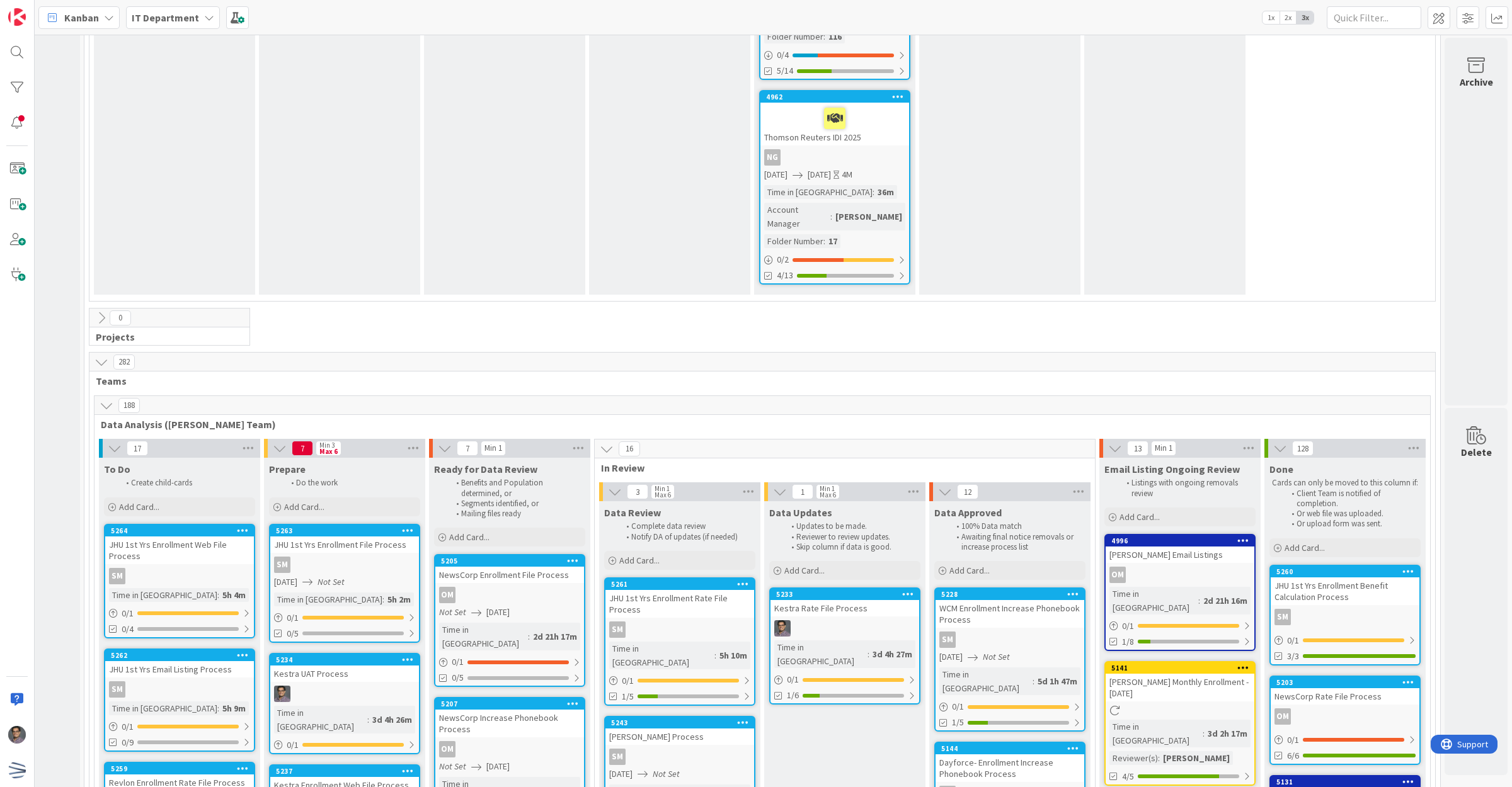
scroll to position [3263, 133]
